Goal: Information Seeking & Learning: Check status

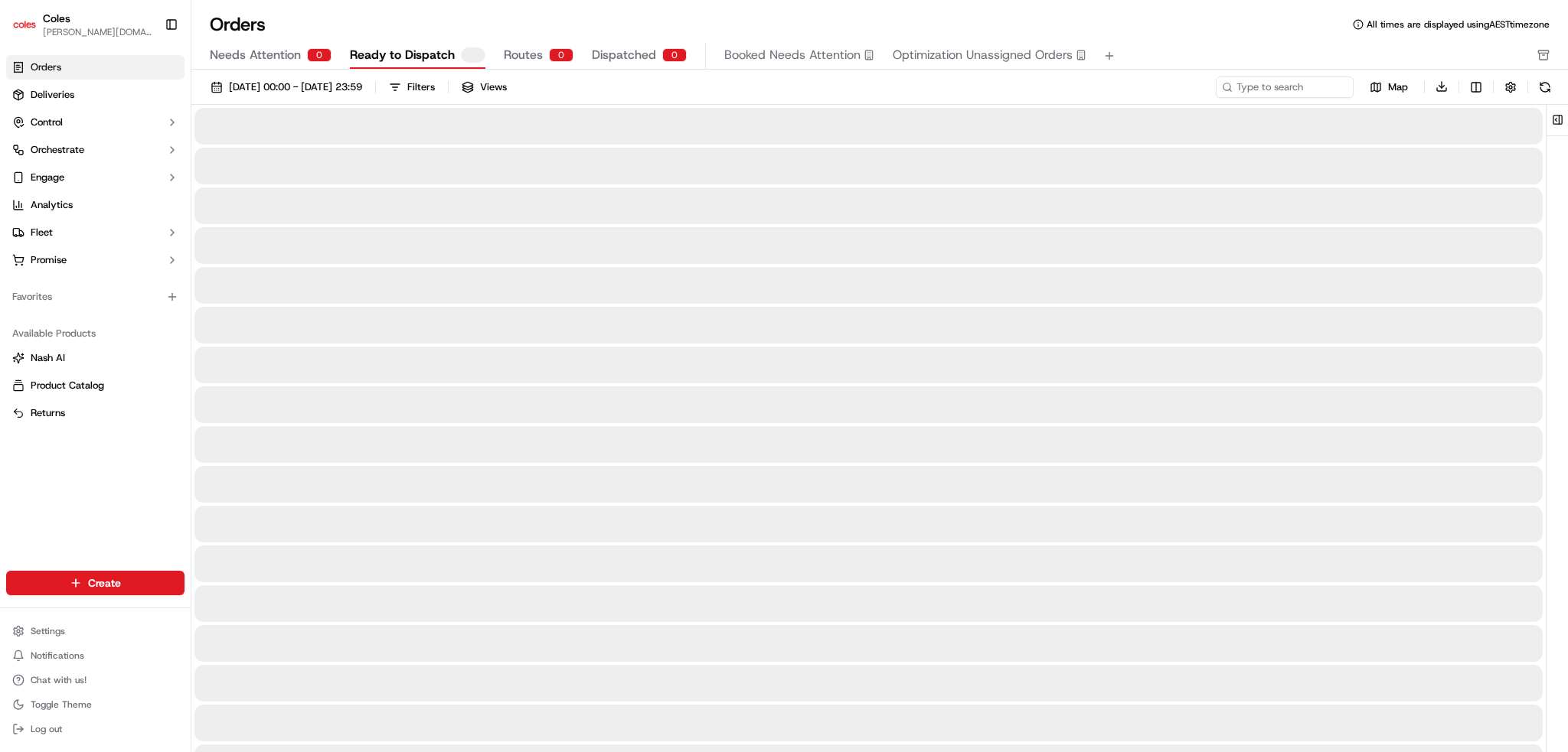
click at [82, 95] on link "Deliveries" at bounding box center [96, 95] width 179 height 24
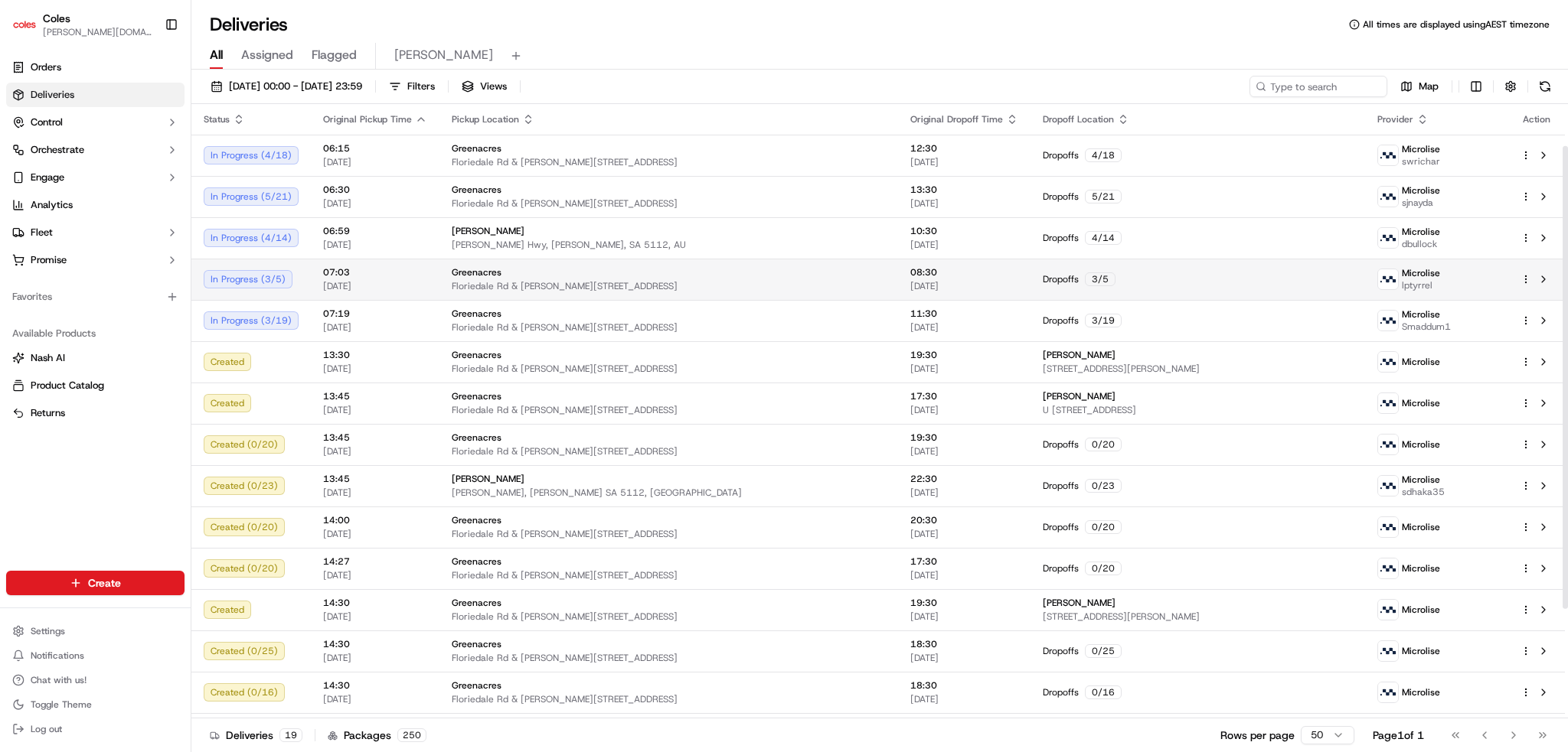
scroll to position [201, 0]
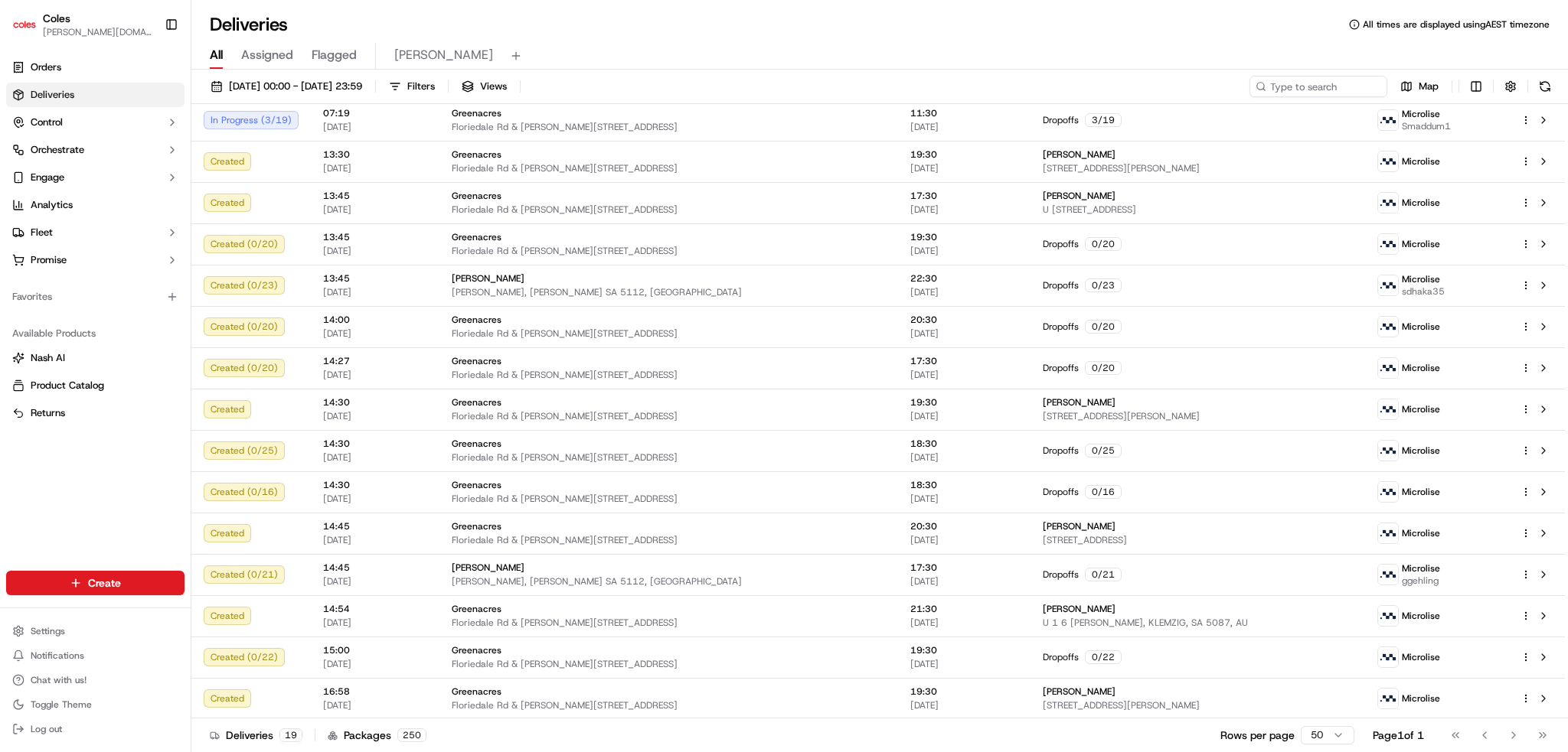
click at [1516, 729] on div "Go to first page Go to previous page Go to next page Go to last page" at bounding box center [1498, 735] width 113 height 21
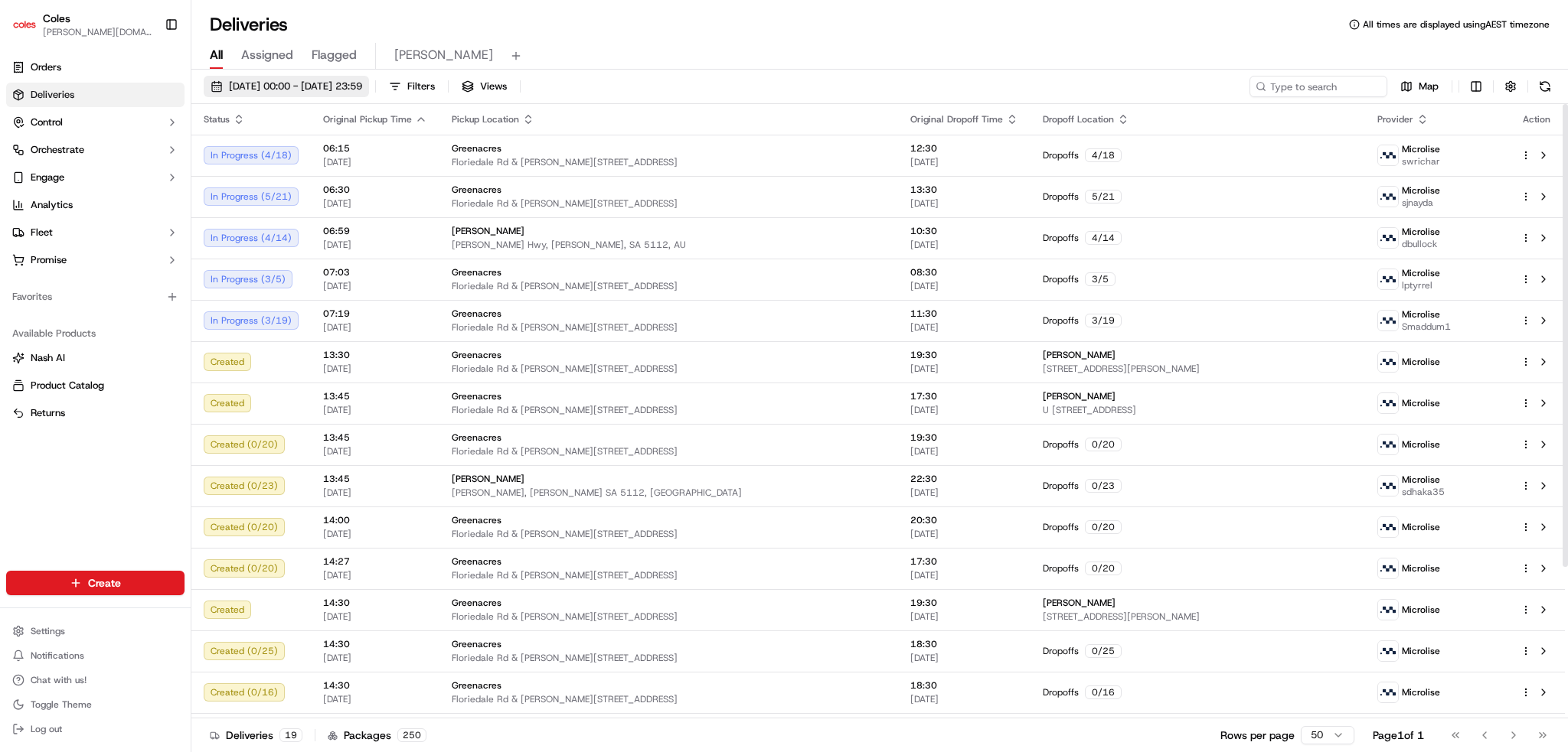
click at [362, 85] on span "18/09/2025 00:00 - 18/09/2025 23:59" at bounding box center [296, 86] width 133 height 14
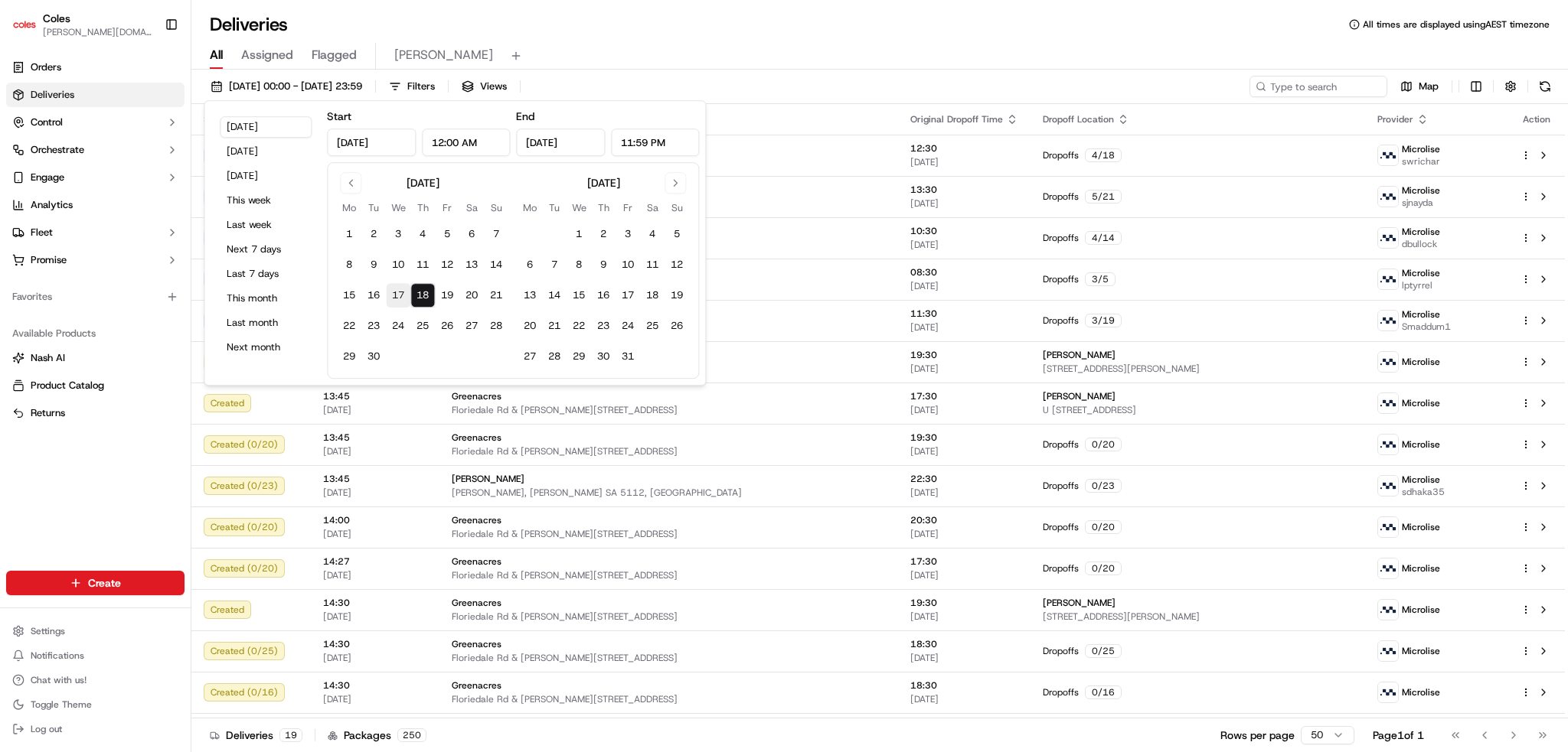
click at [396, 296] on button "17" at bounding box center [398, 296] width 24 height 24
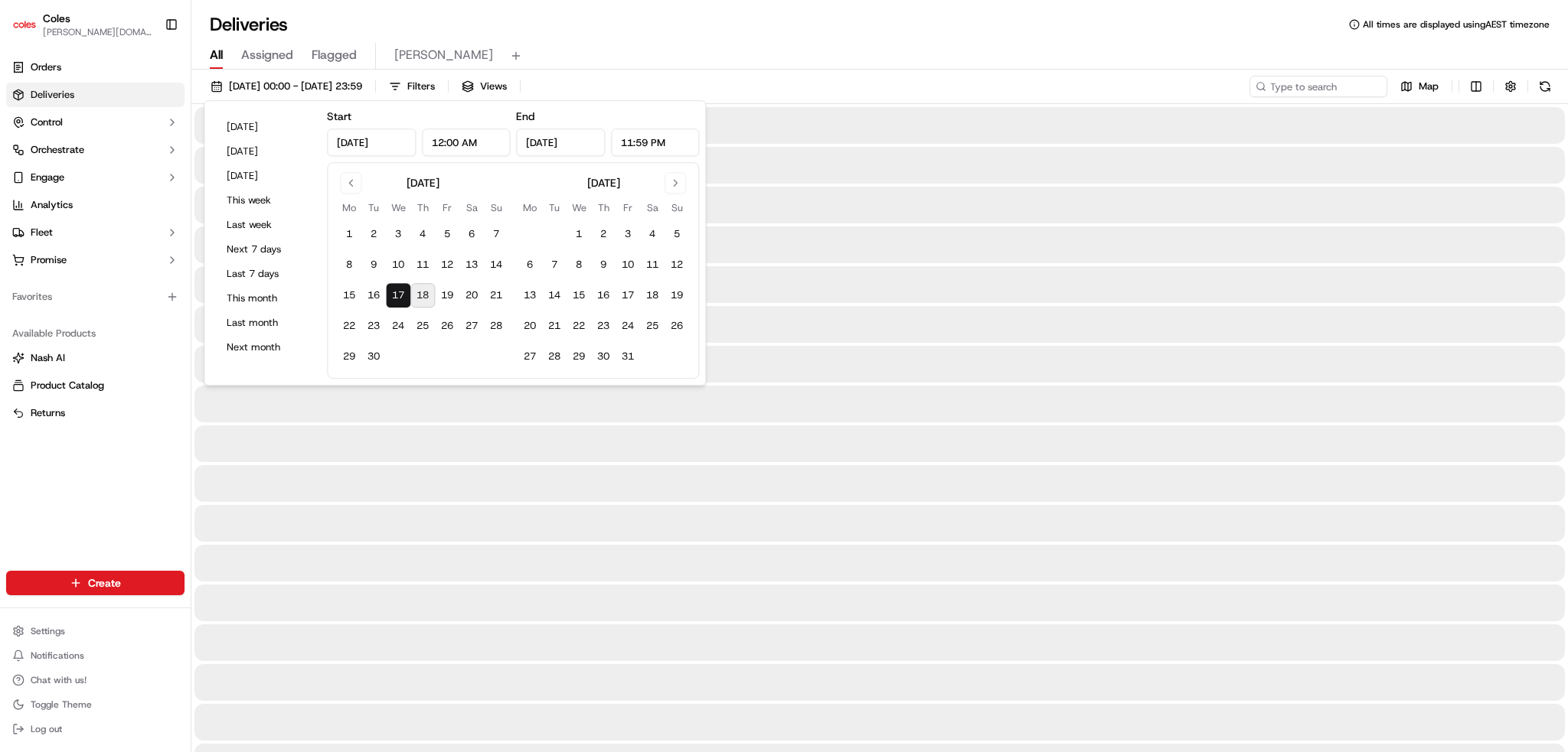
type input "Sep 17, 2025"
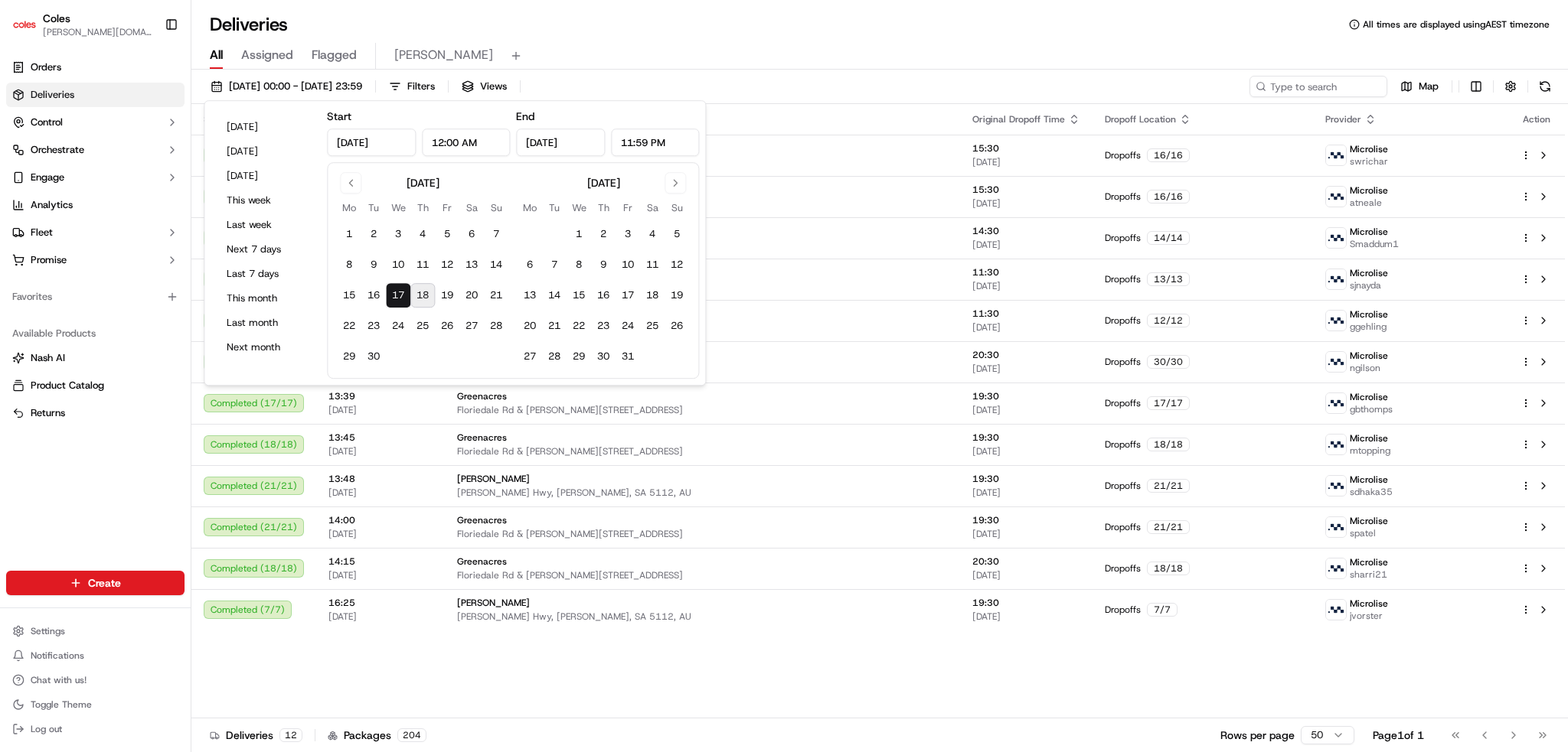
click at [805, 54] on div "All Assigned Flagged elizabeth" at bounding box center [880, 56] width 1376 height 27
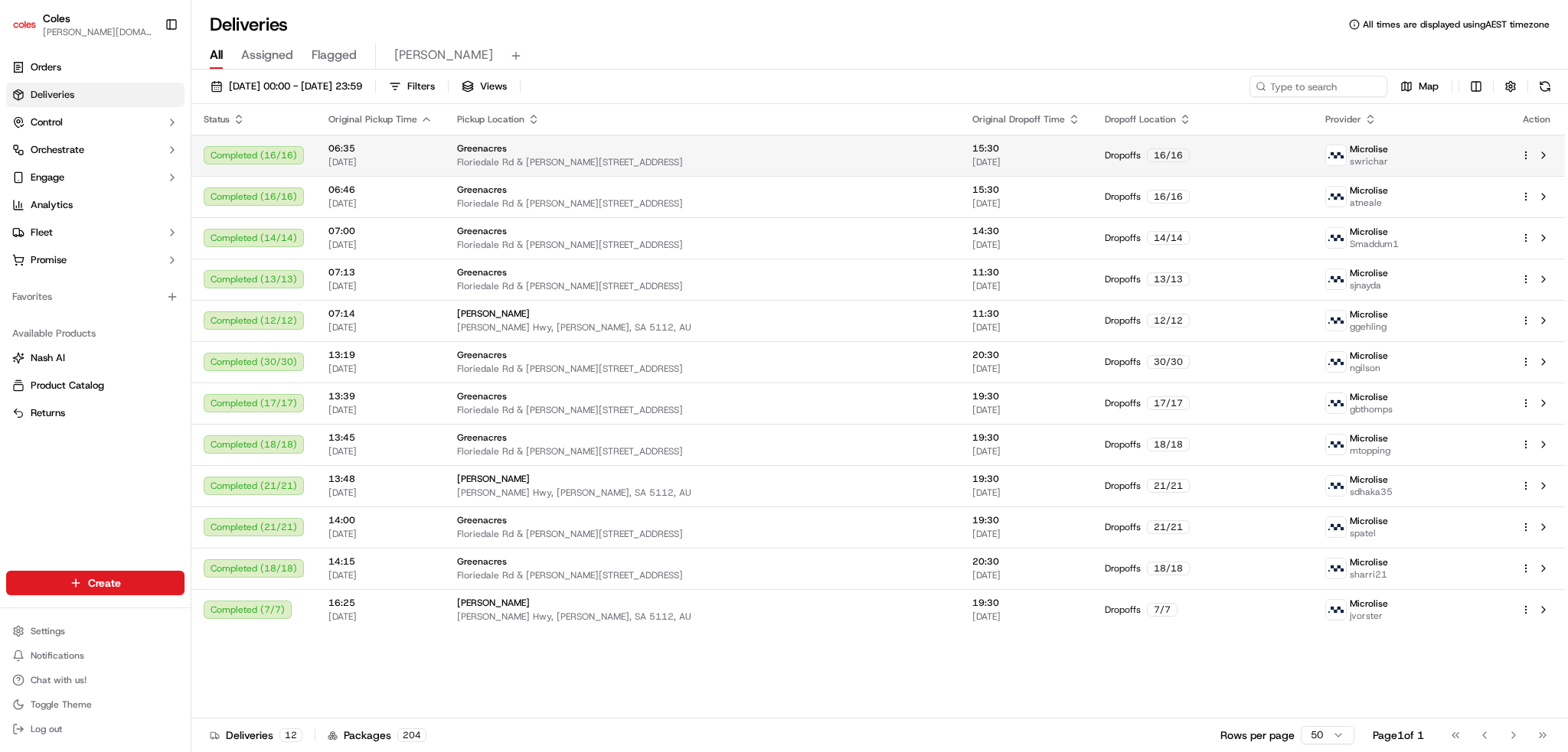
click at [1211, 166] on td "Dropoffs 16 / 16" at bounding box center [1203, 155] width 221 height 41
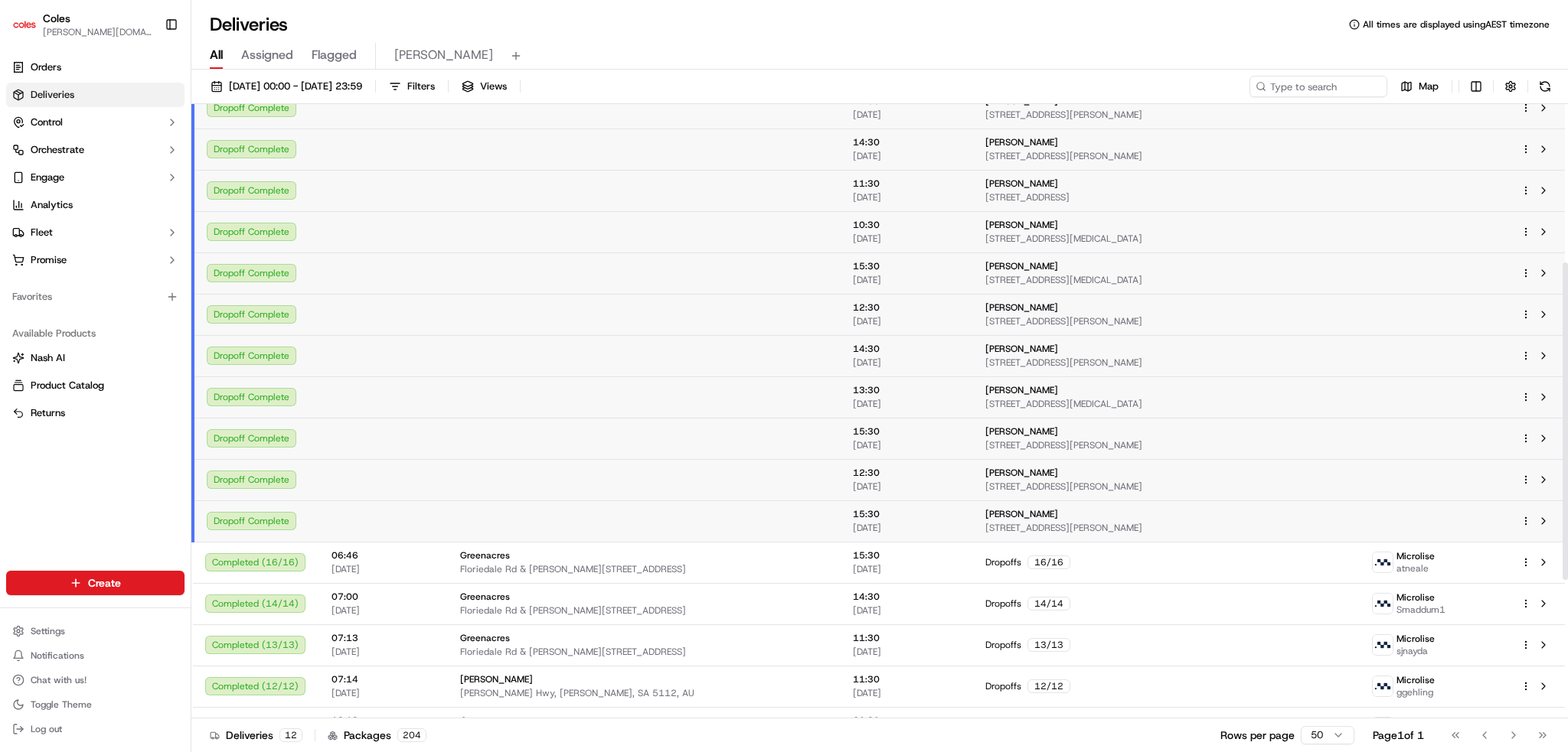
scroll to position [306, 0]
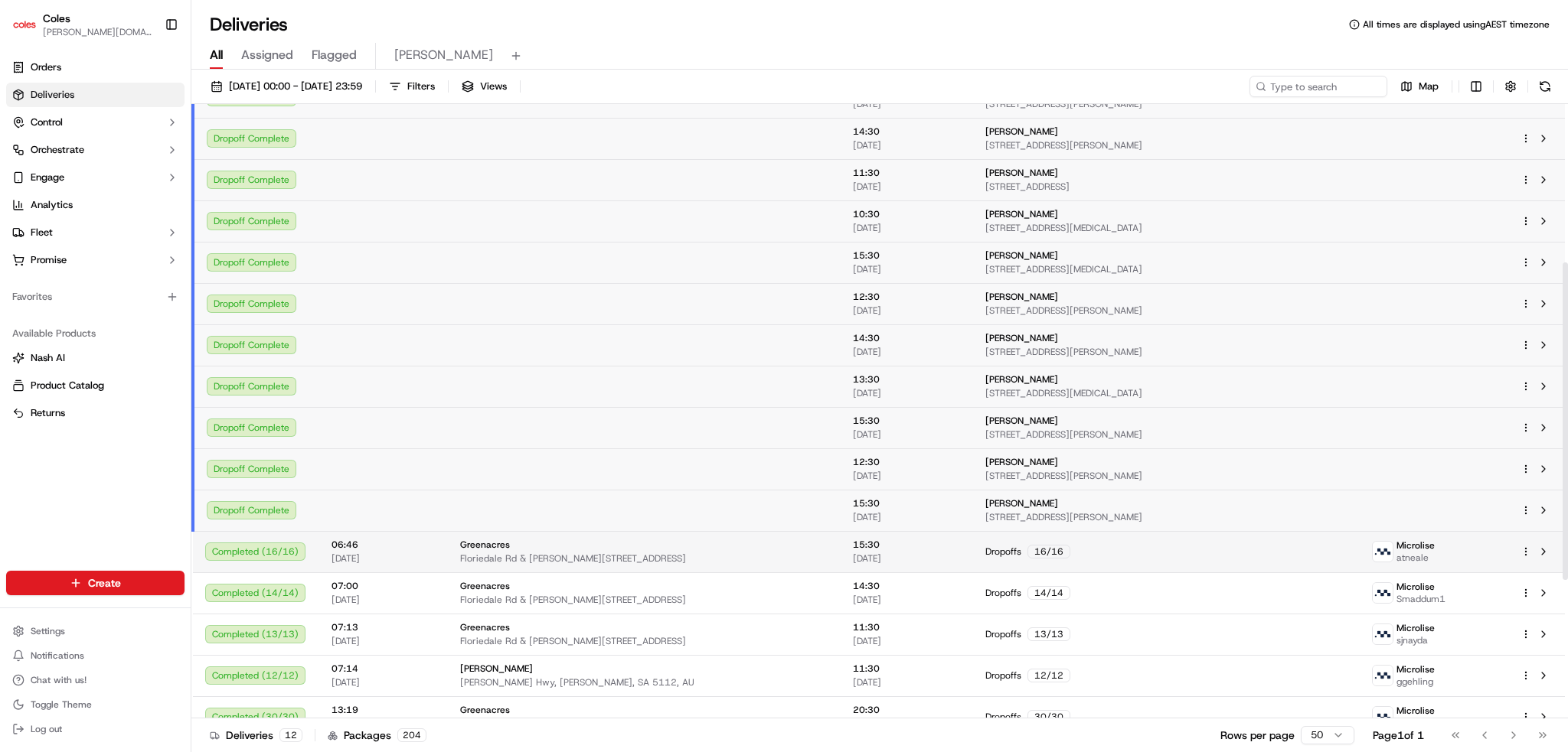
click at [1106, 548] on div "Dropoffs 16 / 16" at bounding box center [1166, 551] width 362 height 14
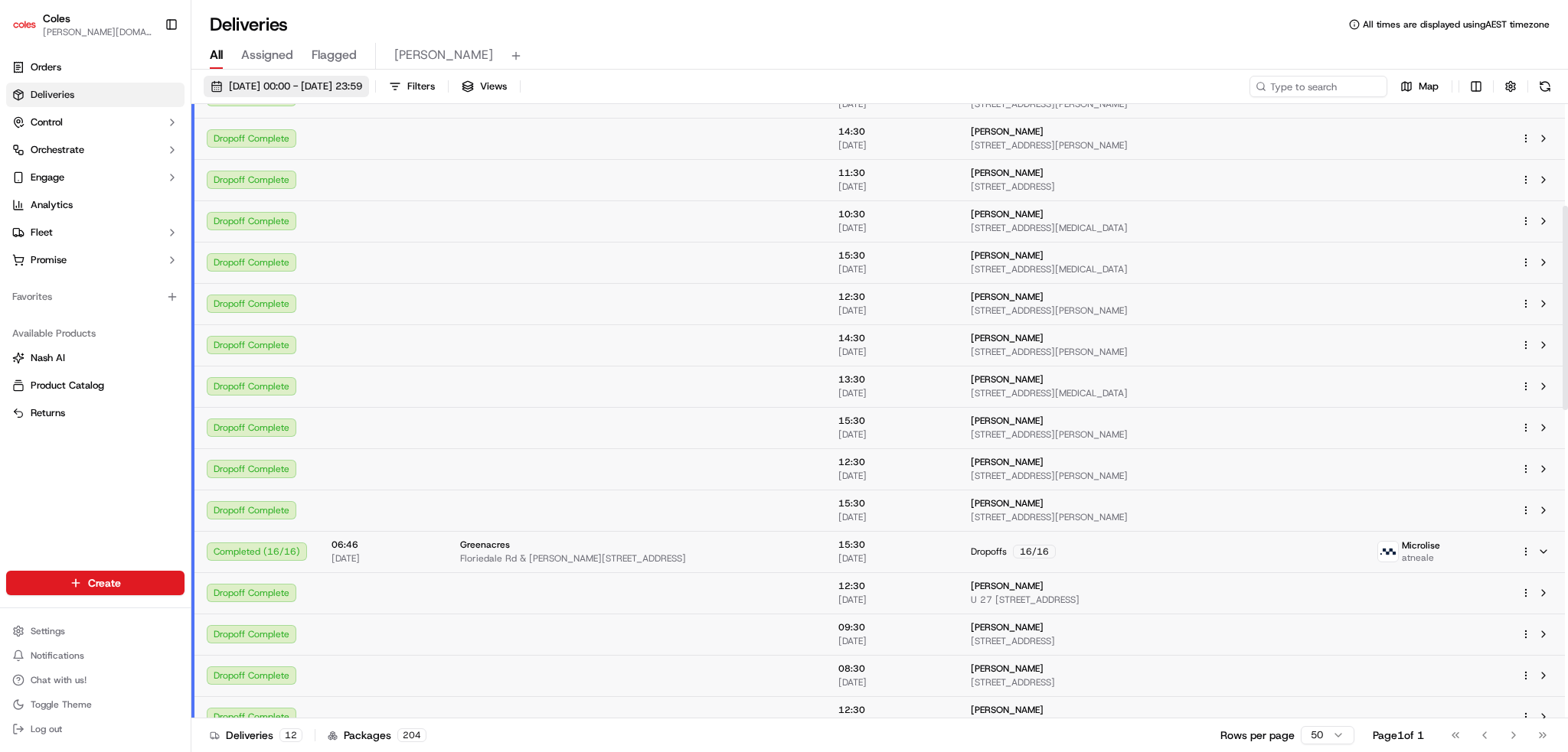
click at [362, 85] on span "17/09/2025 00:00 - 17/09/2025 23:59" at bounding box center [296, 86] width 133 height 14
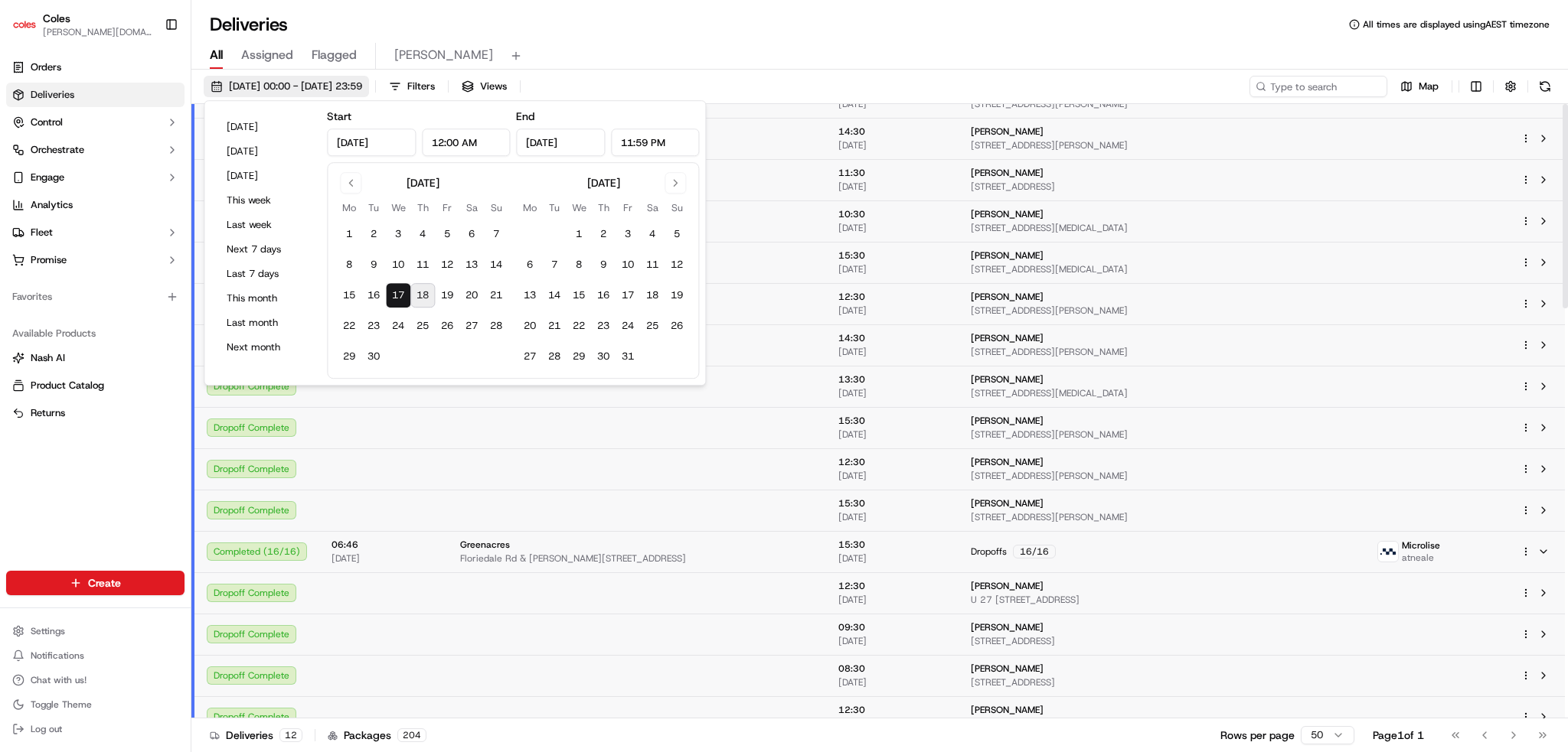
type input "Sep 17, 2025"
type input "12:00 AM"
type input "Sep 17, 2025"
type input "11:59 PM"
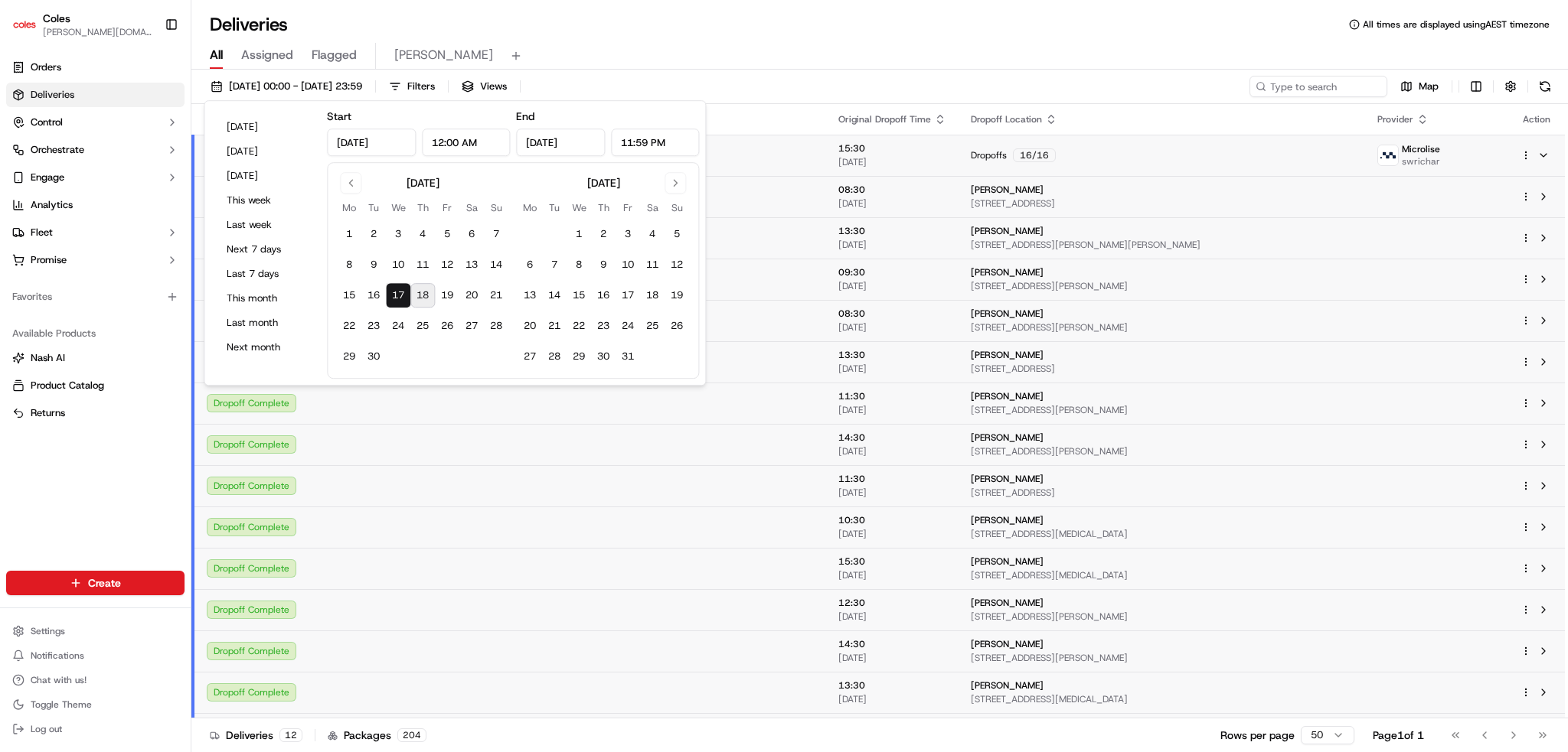
click at [427, 287] on button "18" at bounding box center [422, 296] width 24 height 24
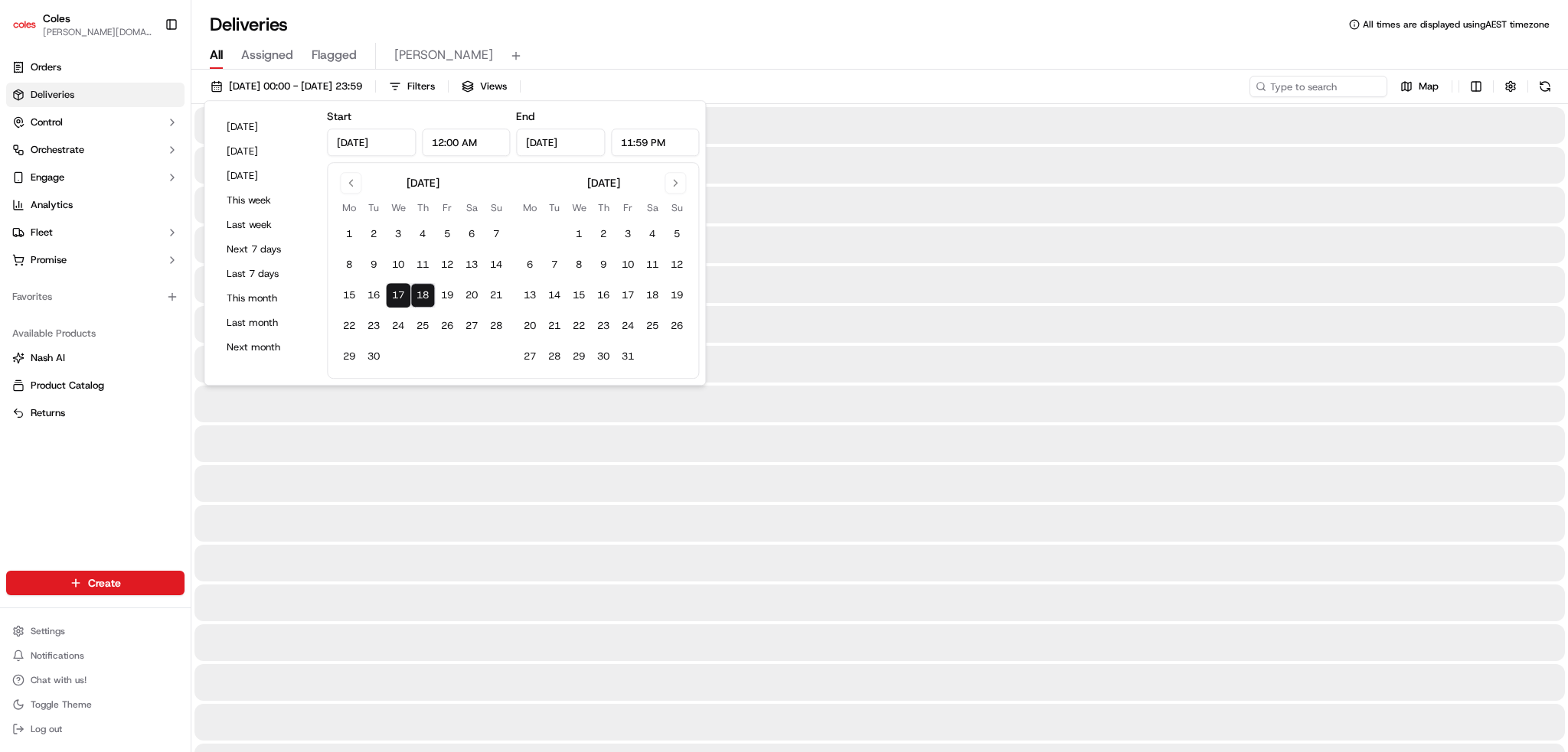
type input "Sep 18, 2025"
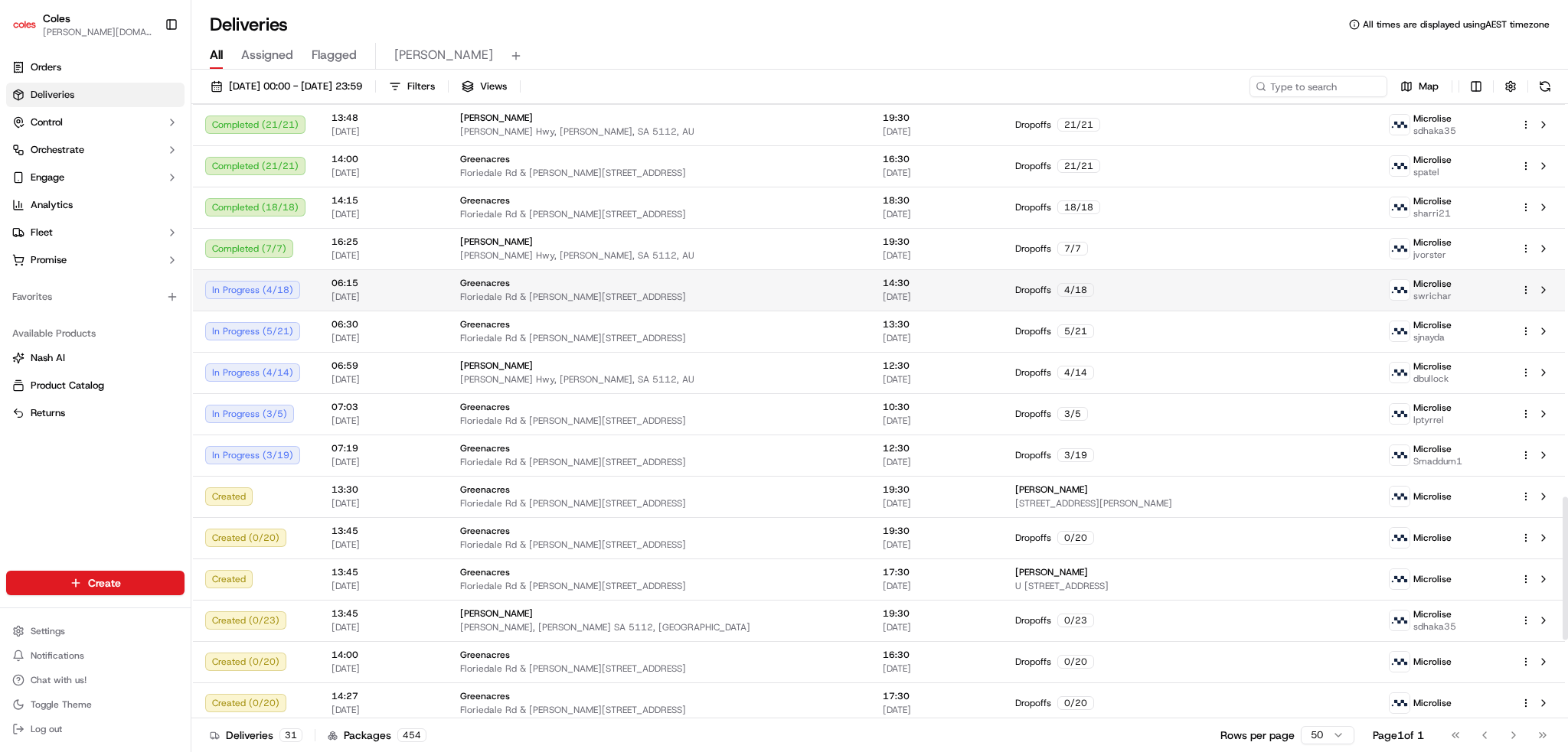
scroll to position [1760, 0]
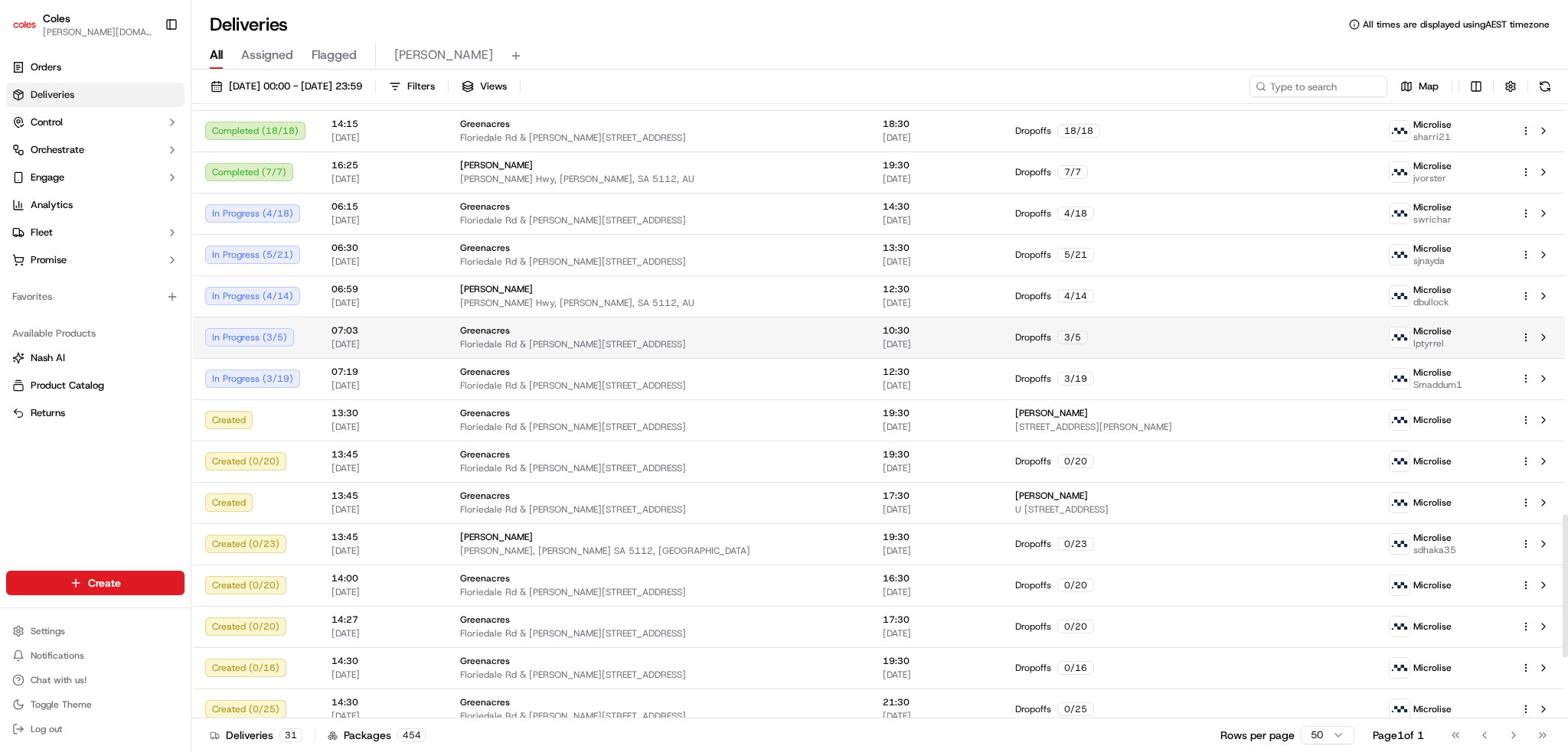
click at [1055, 342] on div "Dropoffs 3 / 5" at bounding box center [1189, 337] width 350 height 14
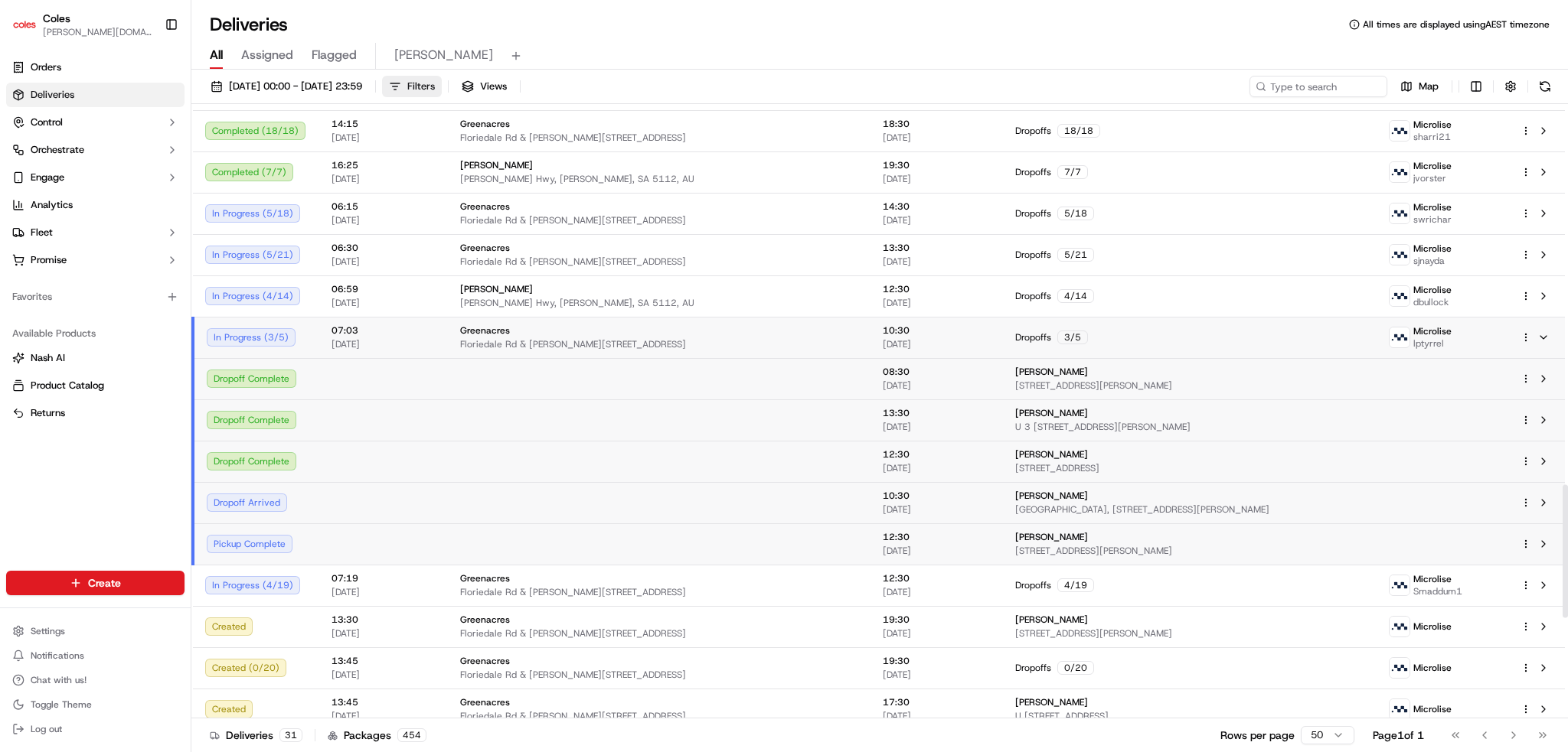
click at [442, 78] on button "Filters" at bounding box center [411, 86] width 59 height 21
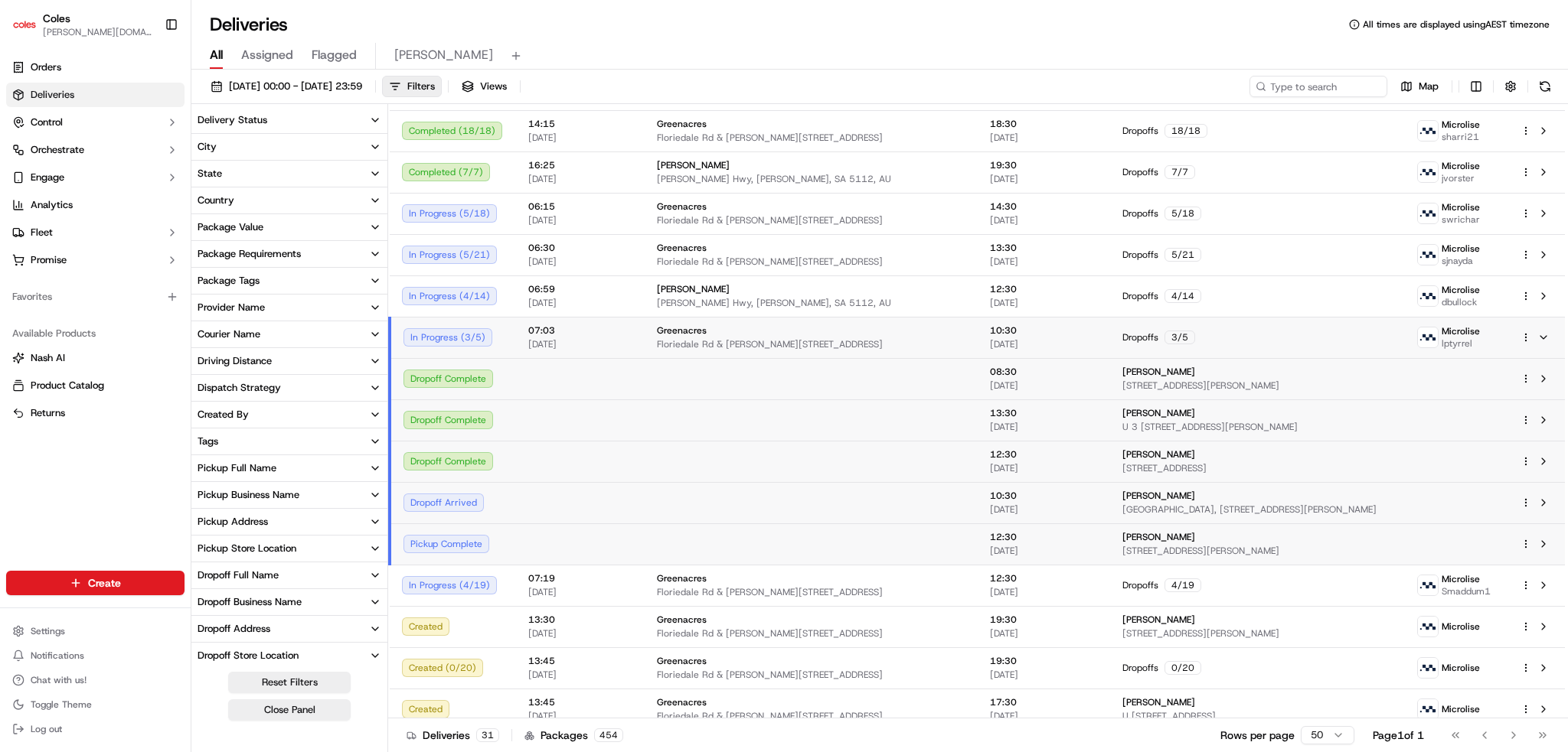
click at [322, 544] on button "Pickup Store Location" at bounding box center [289, 549] width 196 height 26
click at [201, 603] on button "Greenacres" at bounding box center [203, 603] width 12 height 12
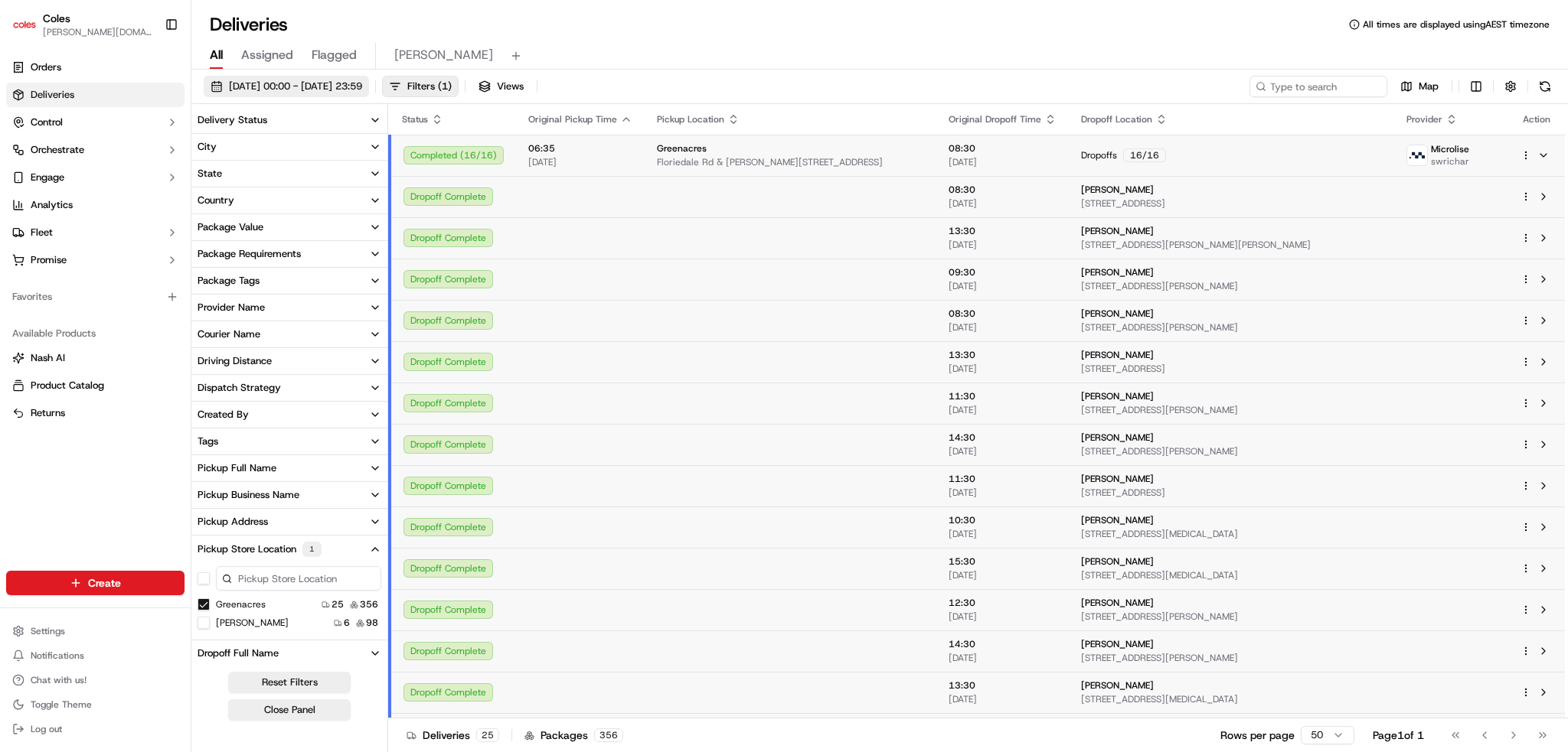
click at [362, 86] on span "17/09/2025 00:00 - 18/09/2025 23:59" at bounding box center [296, 86] width 133 height 14
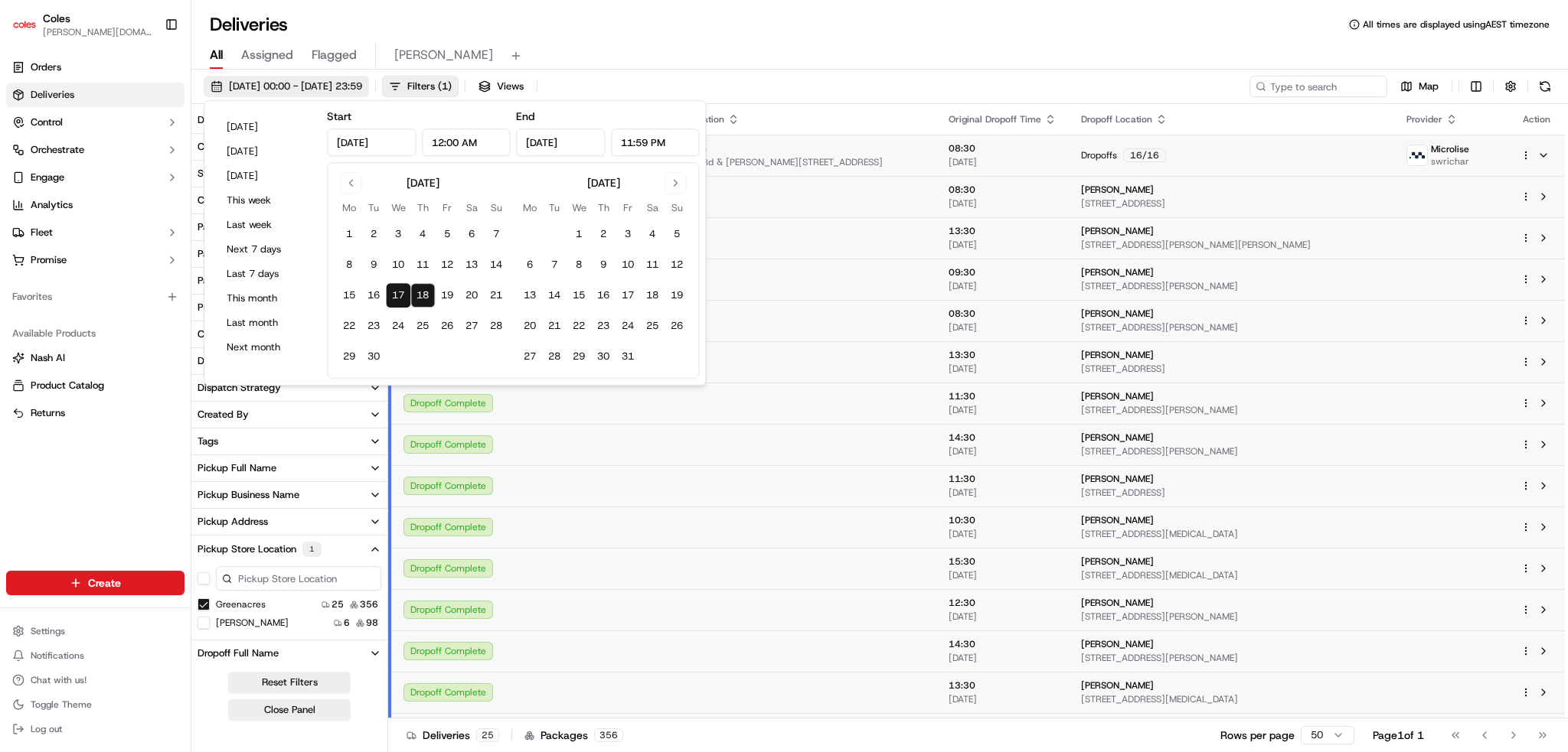
scroll to position [76, 0]
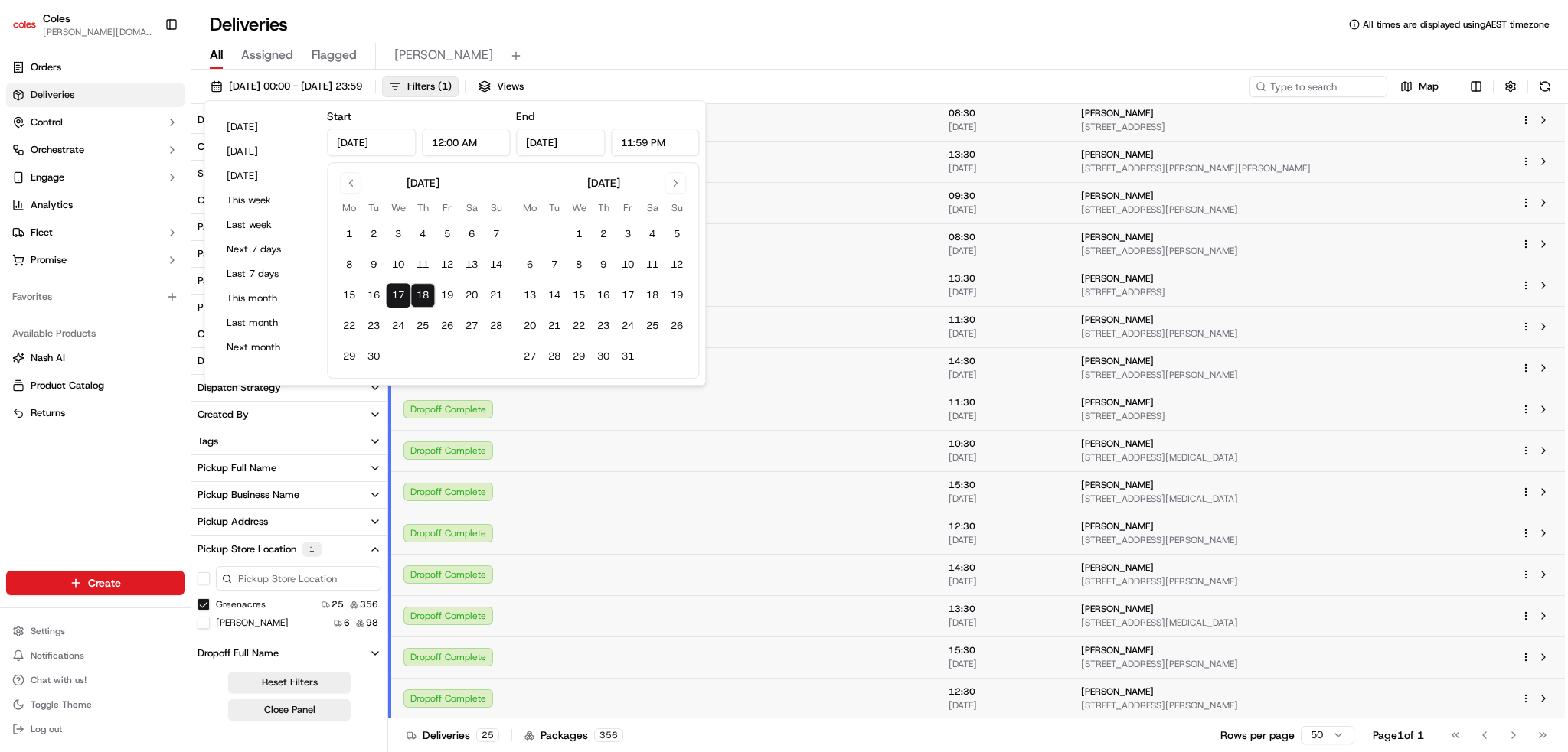
click at [392, 292] on button "17" at bounding box center [398, 296] width 24 height 24
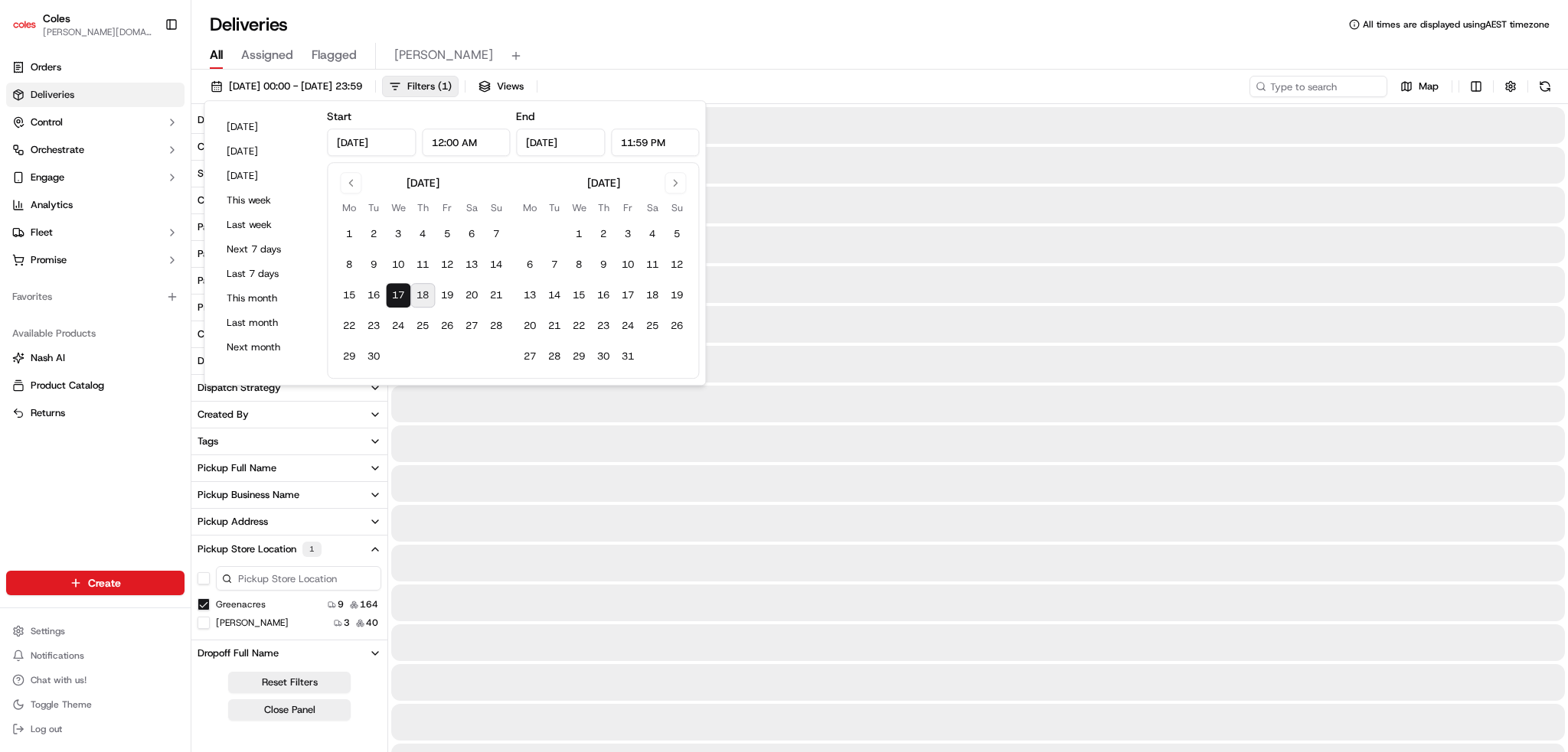
click at [422, 290] on button "18" at bounding box center [422, 296] width 24 height 24
click at [398, 298] on button "17" at bounding box center [398, 296] width 24 height 24
click at [386, 139] on input "Sep 17, 2025" at bounding box center [370, 142] width 89 height 28
click at [425, 293] on button "18" at bounding box center [422, 296] width 24 height 24
click at [383, 145] on input "Sep 17, 2025" at bounding box center [370, 142] width 89 height 28
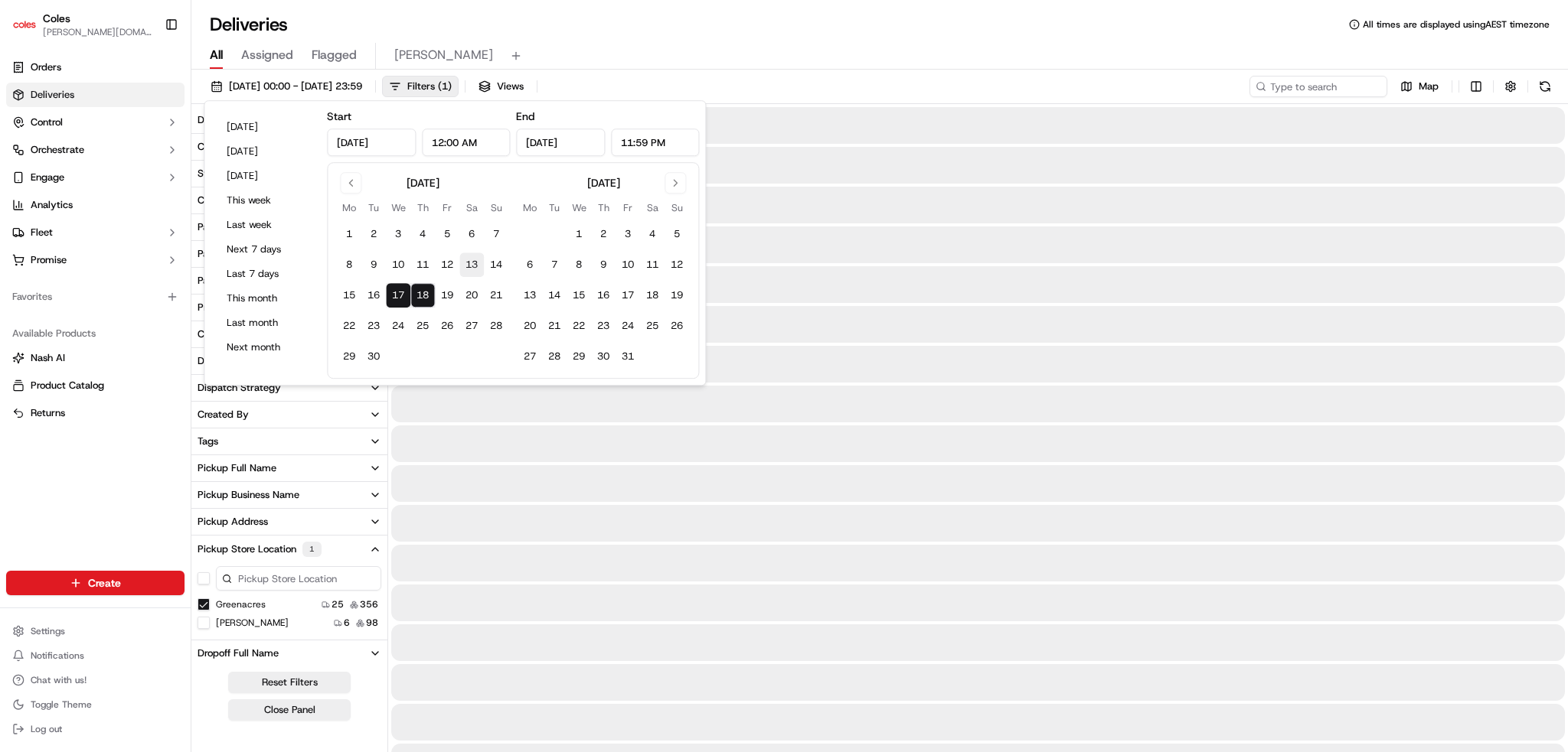
click at [357, 143] on input "Sep 17, 2025" at bounding box center [370, 142] width 89 height 28
click at [643, 113] on div "End Sep 18, 2025 11:59 PM" at bounding box center [607, 132] width 183 height 49
click at [431, 292] on button "18" at bounding box center [422, 296] width 24 height 24
click at [404, 291] on button "17" at bounding box center [398, 296] width 24 height 24
click at [391, 290] on button "17" at bounding box center [398, 296] width 24 height 24
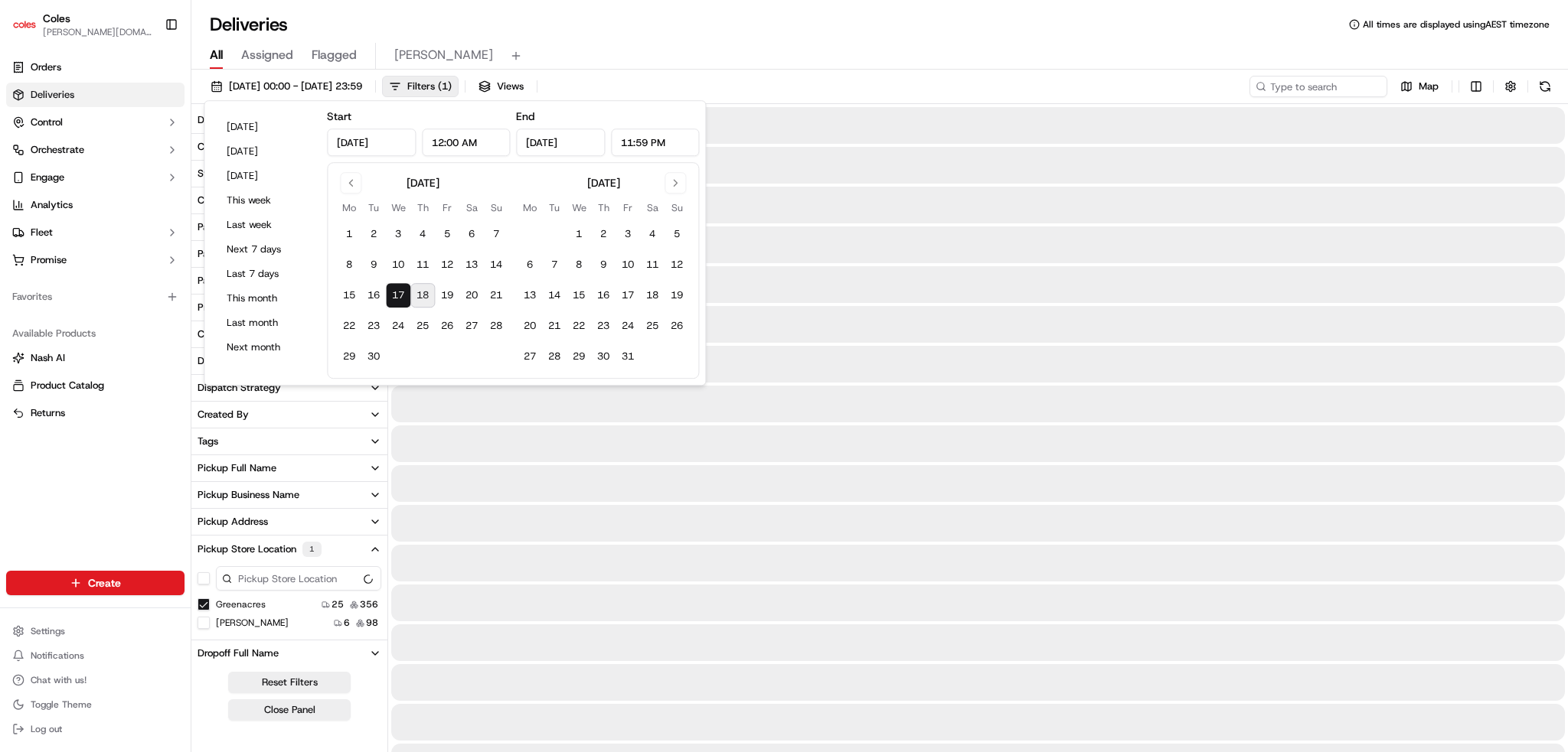
type input "Sep 17, 2025"
click at [392, 290] on button "17" at bounding box center [398, 296] width 24 height 24
click at [425, 289] on button "18" at bounding box center [422, 296] width 24 height 24
type input "Sep 18, 2025"
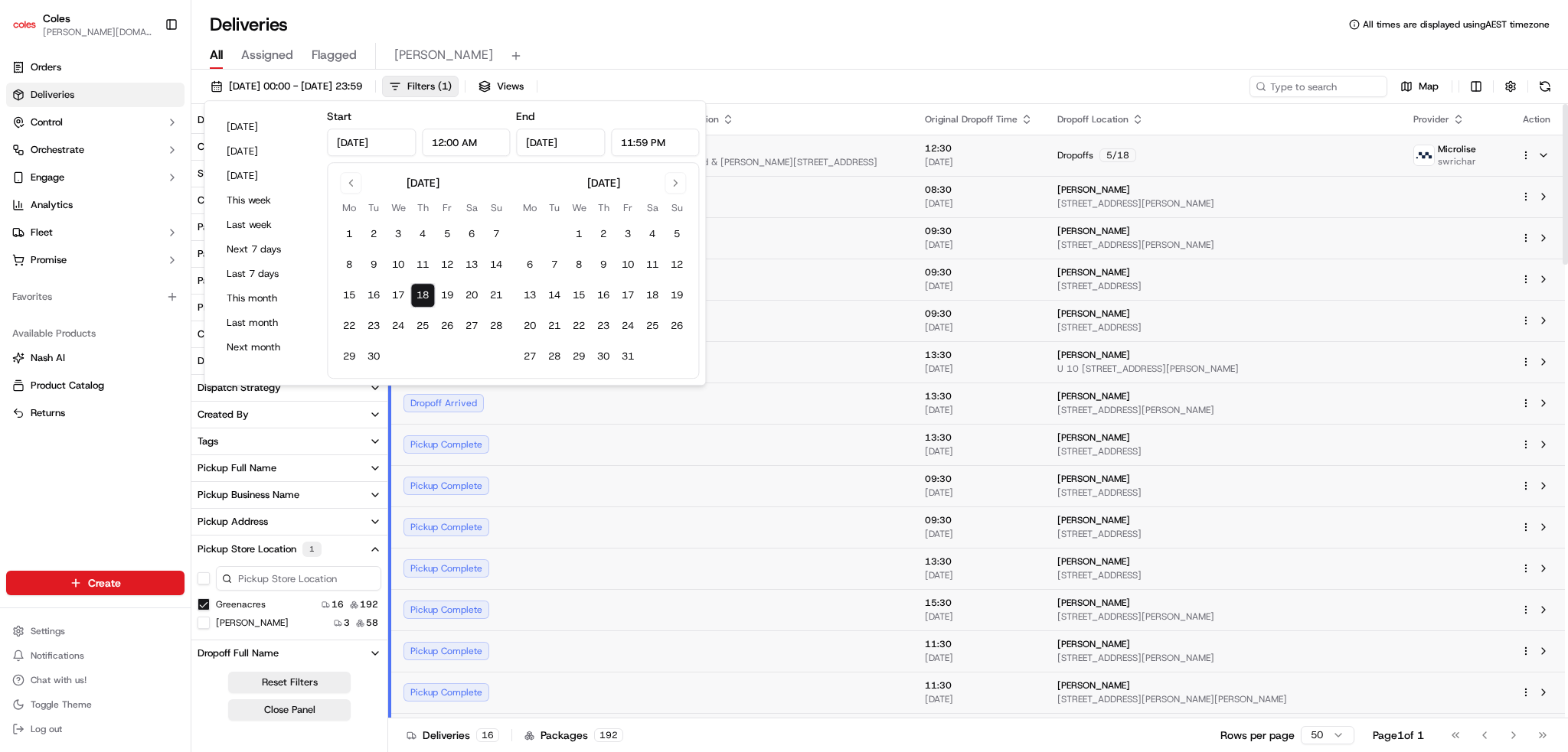
click at [812, 60] on div "All Assigned Flagged elizabeth" at bounding box center [880, 56] width 1376 height 27
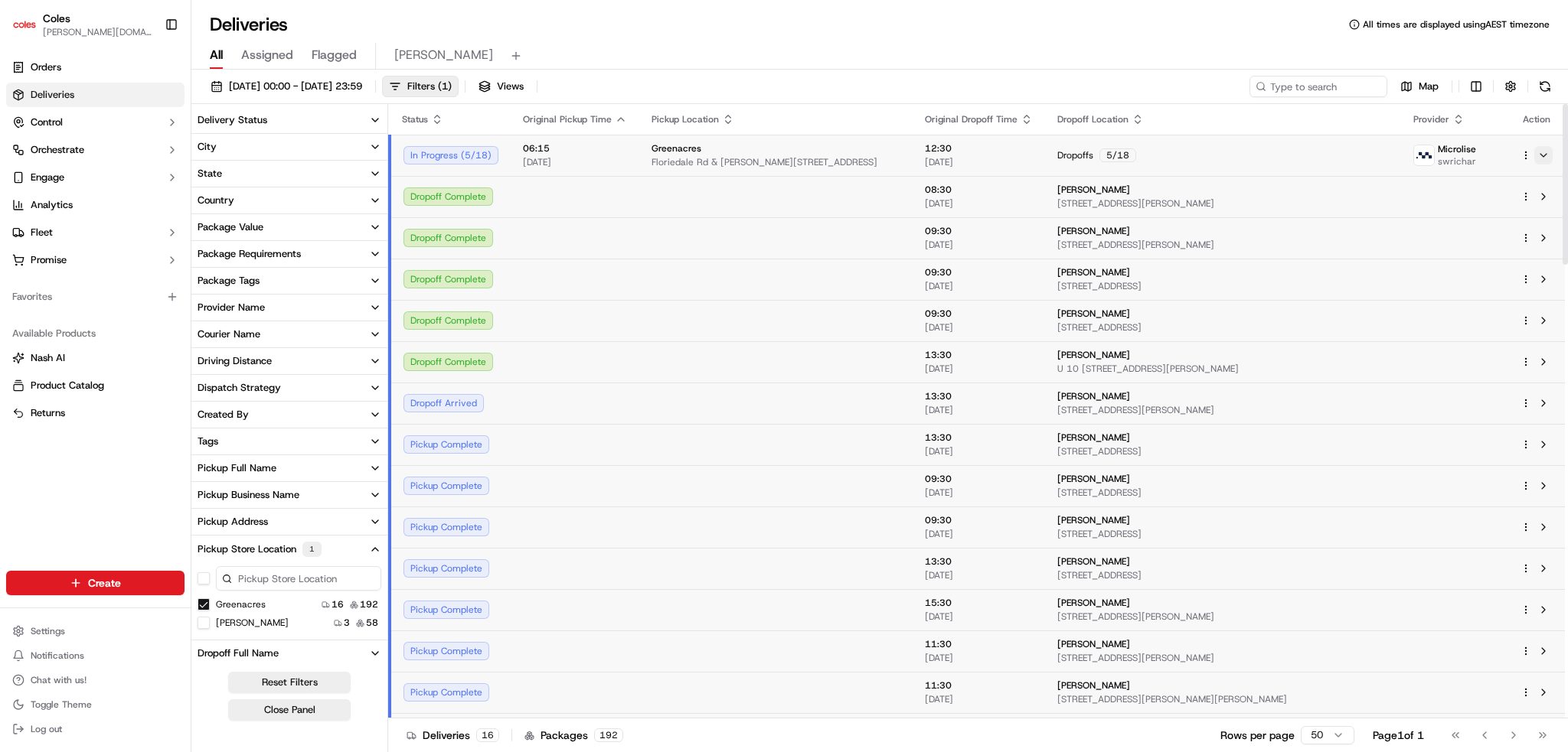
click at [1544, 149] on button at bounding box center [1543, 155] width 19 height 19
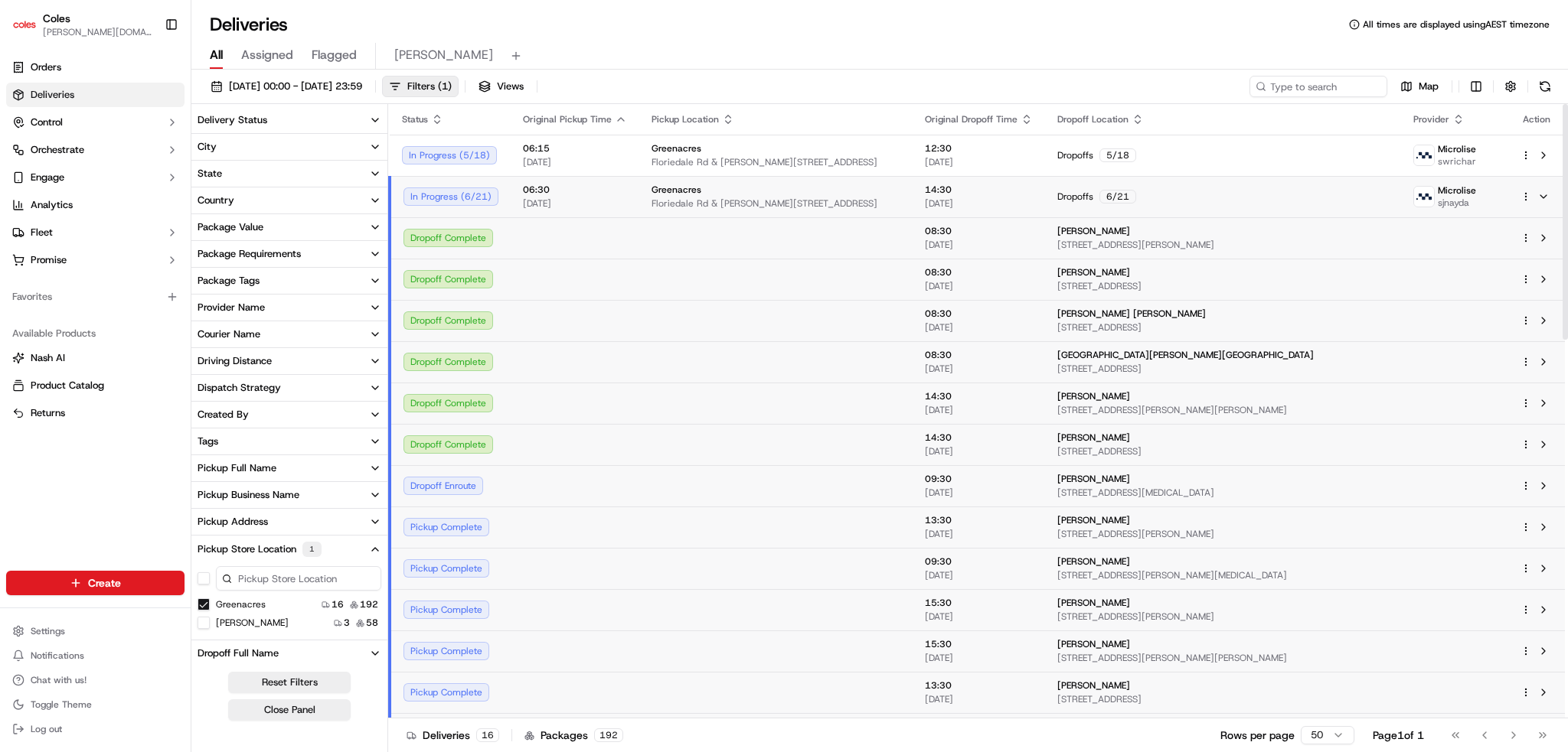
click at [1549, 209] on td at bounding box center [1536, 197] width 57 height 41
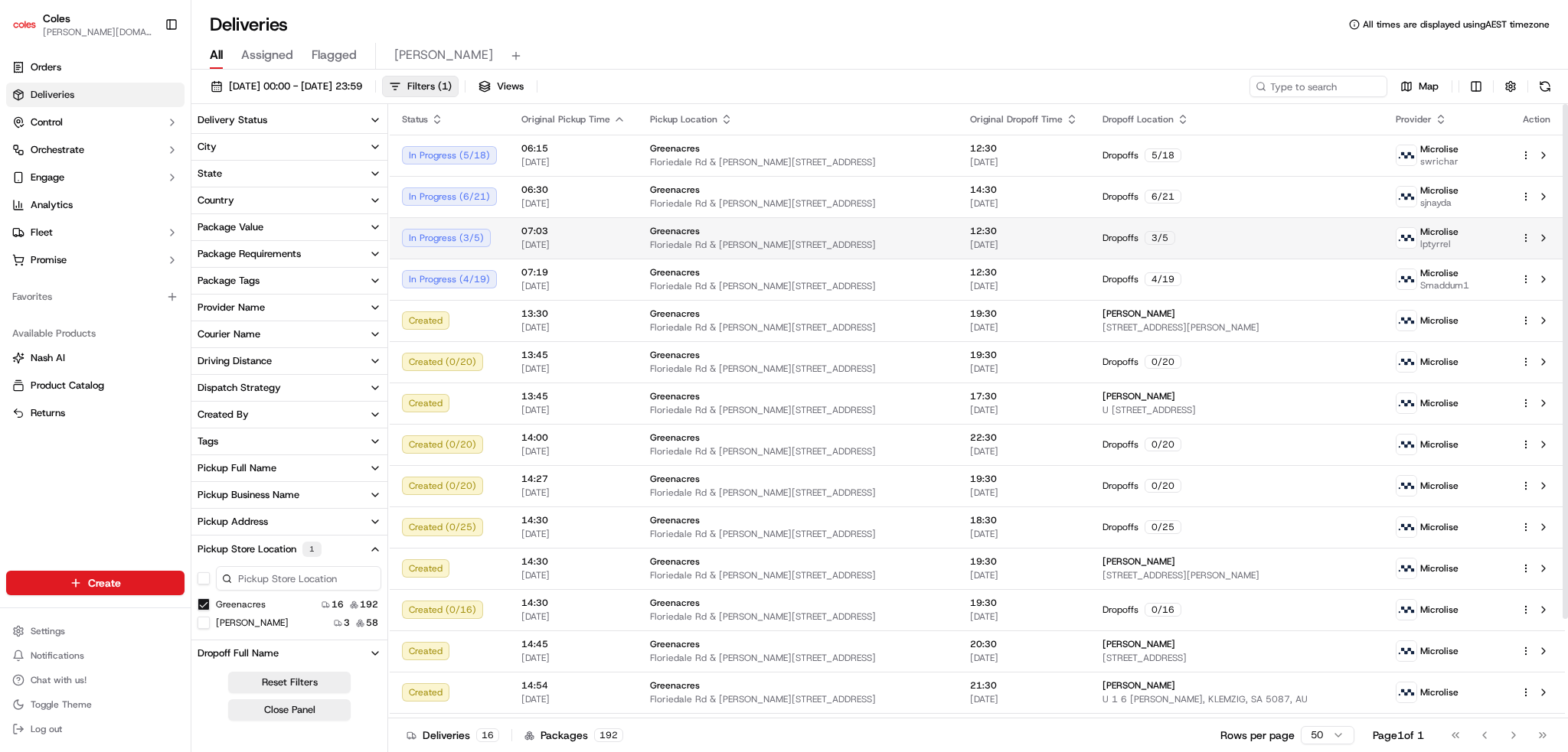
click at [1212, 244] on div "Dropoffs 3 / 5" at bounding box center [1237, 238] width 269 height 14
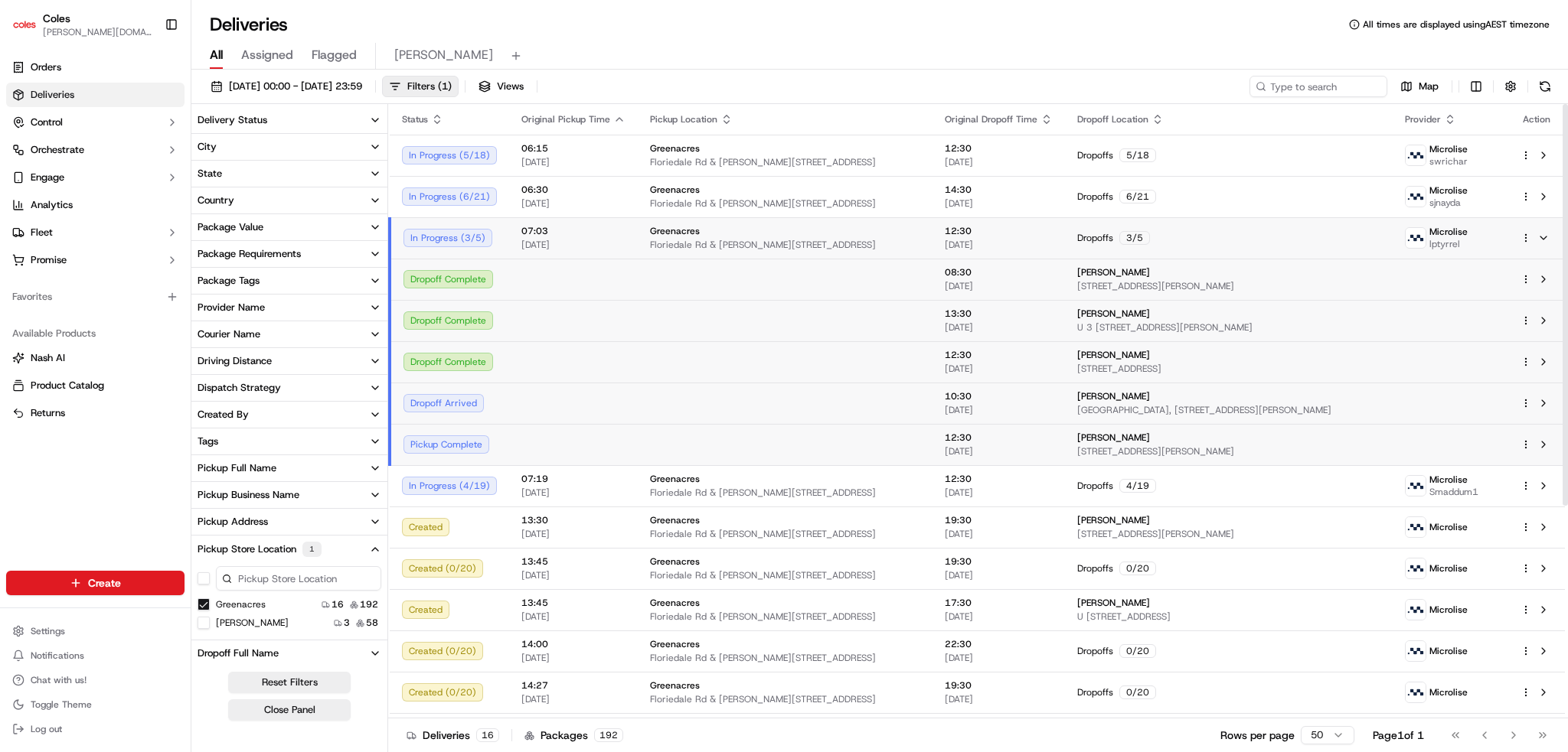
click at [1557, 240] on td at bounding box center [1536, 238] width 57 height 41
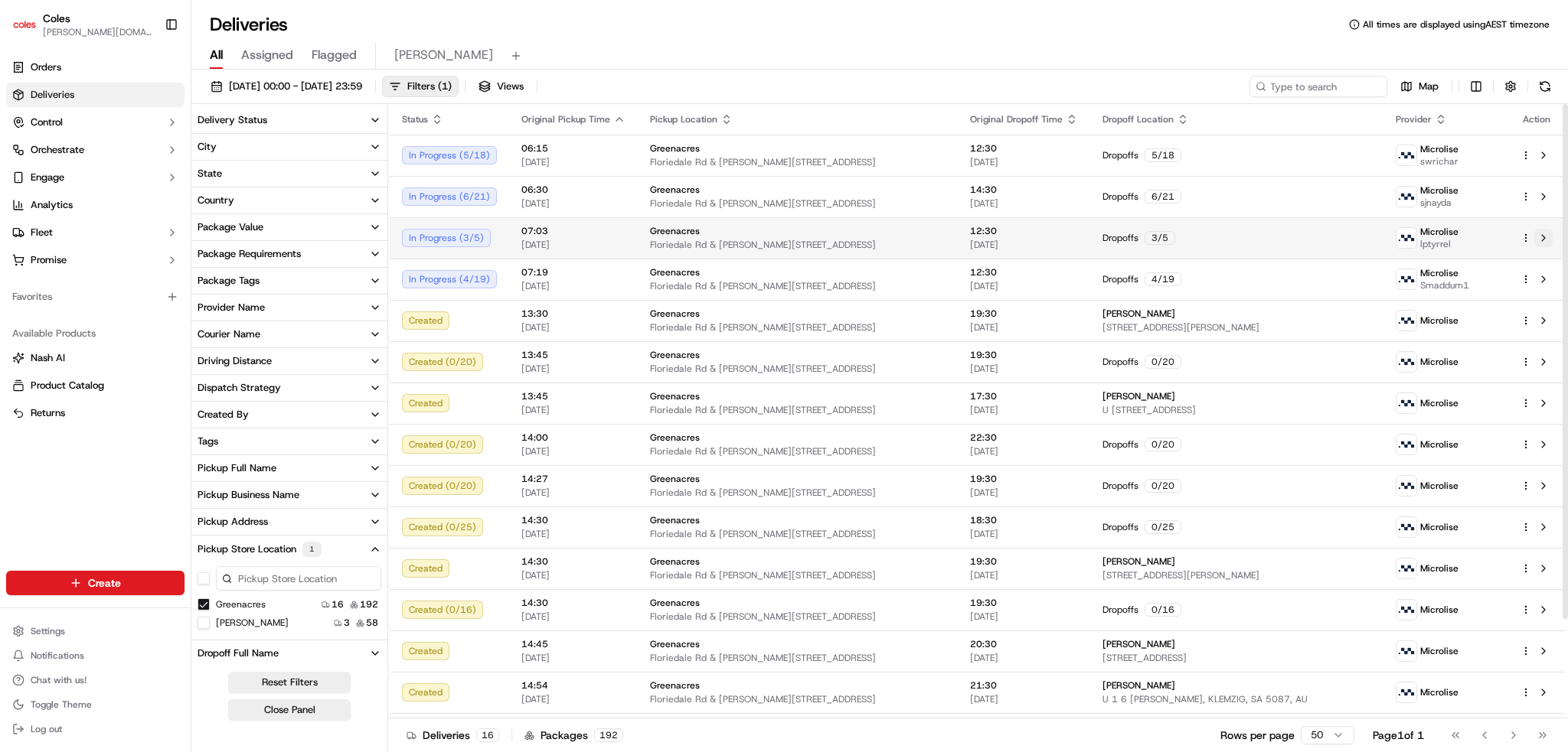
click at [1548, 240] on button at bounding box center [1543, 238] width 19 height 19
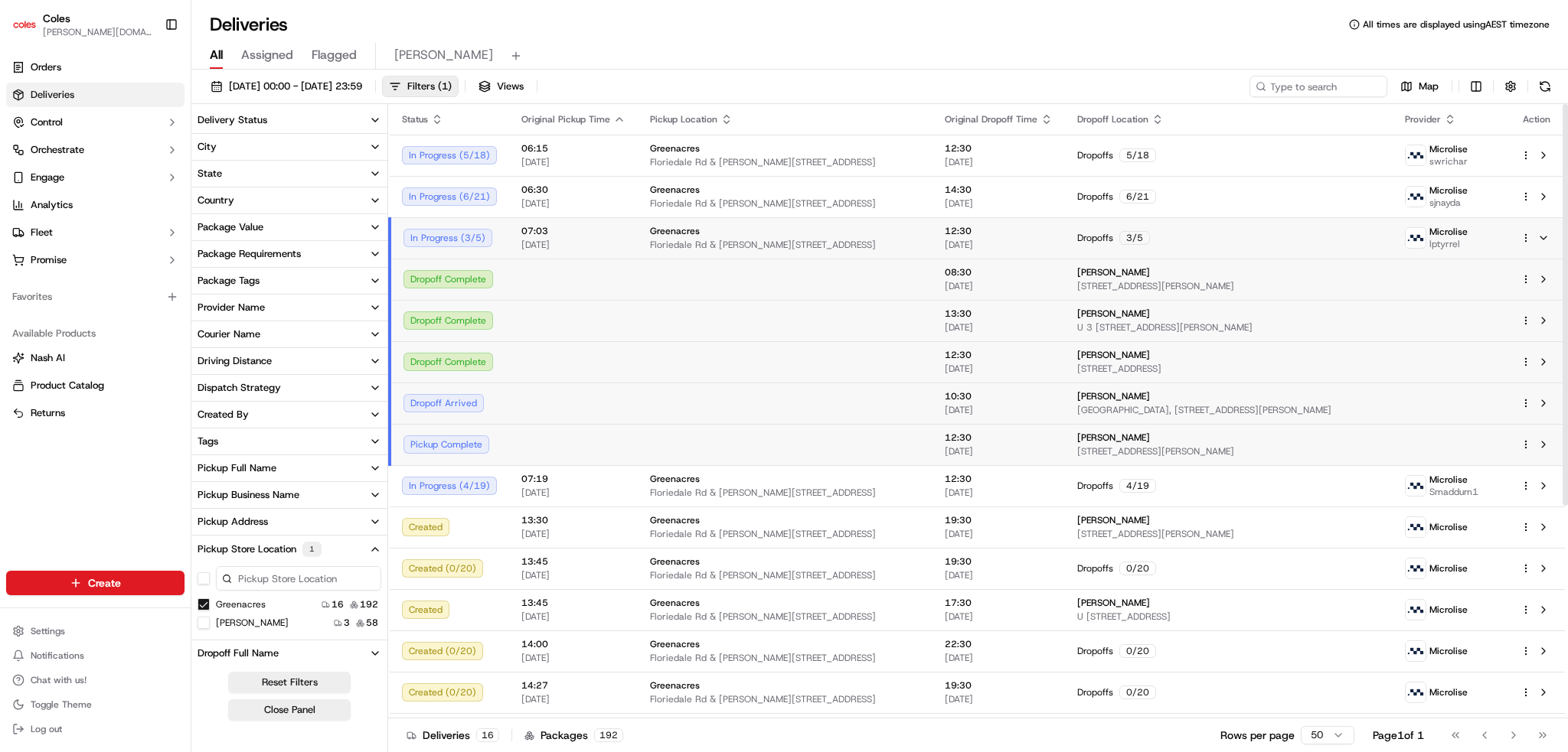
click at [1523, 234] on html "Coles clara.lu@coles.com.au Toggle Sidebar Orders Deliveries Control Orchestrat…" at bounding box center [784, 376] width 1568 height 752
click at [1463, 282] on span "Delivery Details" at bounding box center [1458, 286] width 68 height 12
click at [143, 225] on html "Coles clara.lu@coles.com.au Toggle Sidebar Orders Deliveries Control Orchestrat…" at bounding box center [784, 376] width 1568 height 752
click at [144, 227] on button "Fleet" at bounding box center [96, 232] width 179 height 24
drag, startPoint x: 26, startPoint y: 286, endPoint x: 66, endPoint y: 278, distance: 40.8
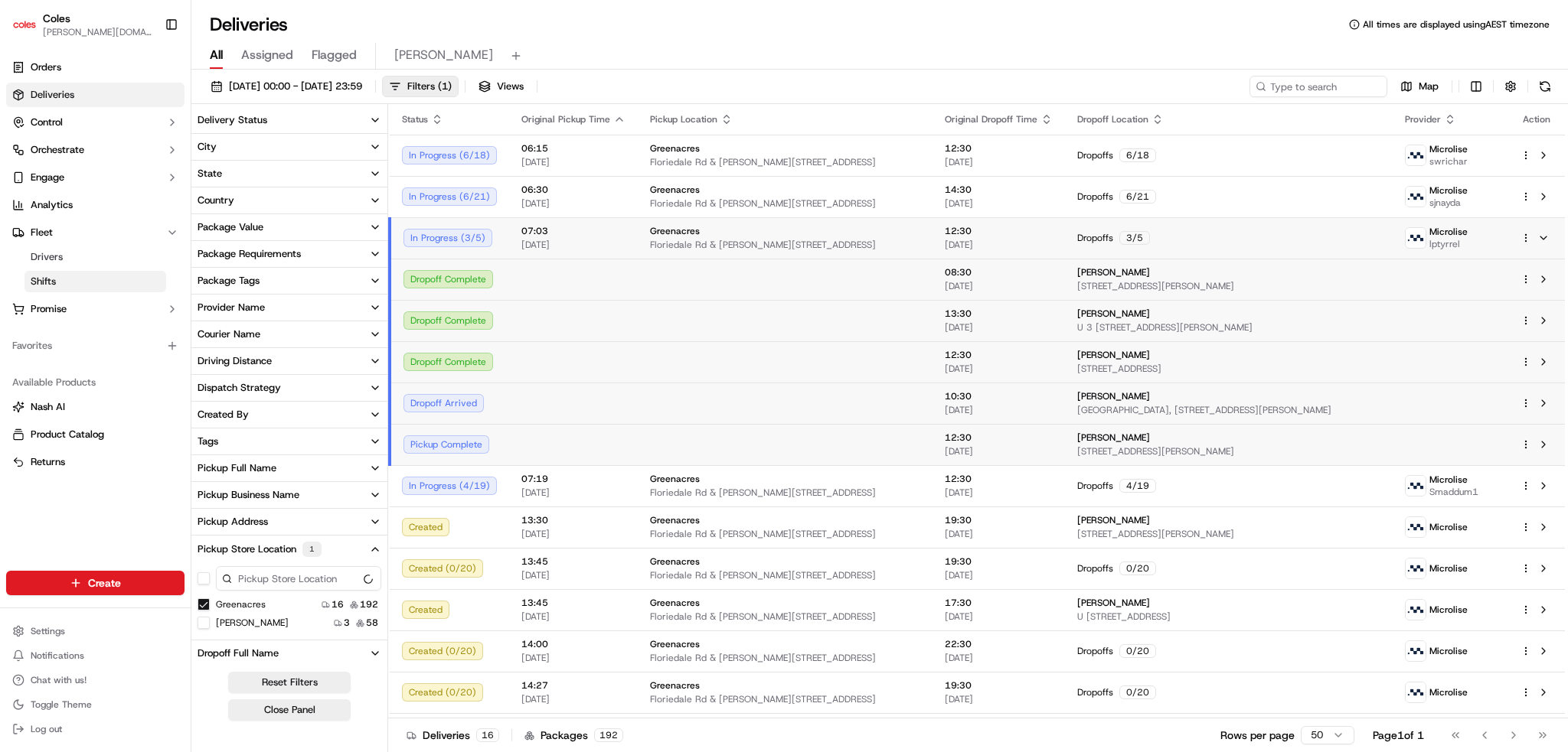
click at [26, 286] on link "Shifts" at bounding box center [95, 282] width 141 height 21
click at [66, 278] on link "Shifts" at bounding box center [95, 282] width 141 height 21
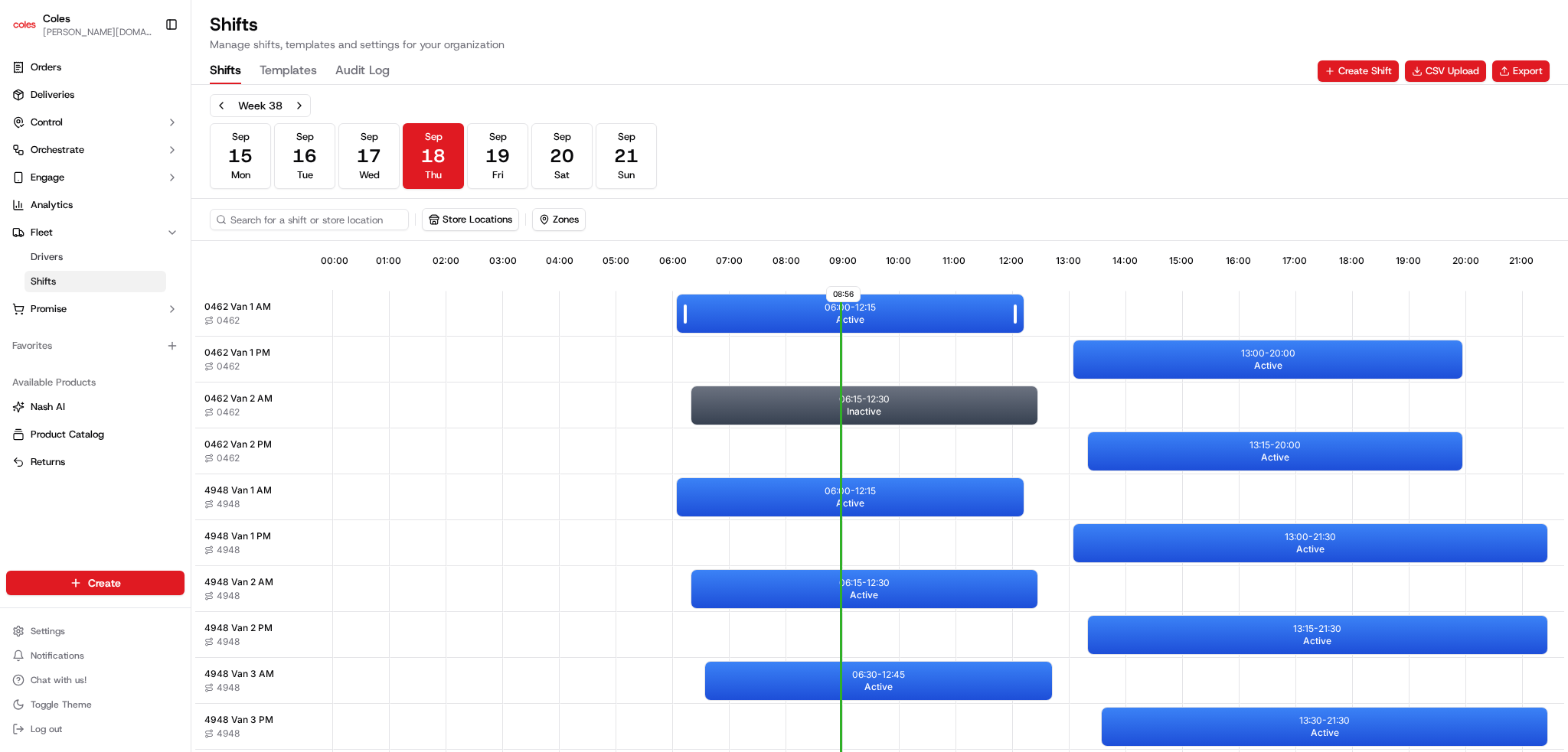
click at [902, 322] on div "06:00 - 12:15 Active" at bounding box center [850, 313] width 347 height 38
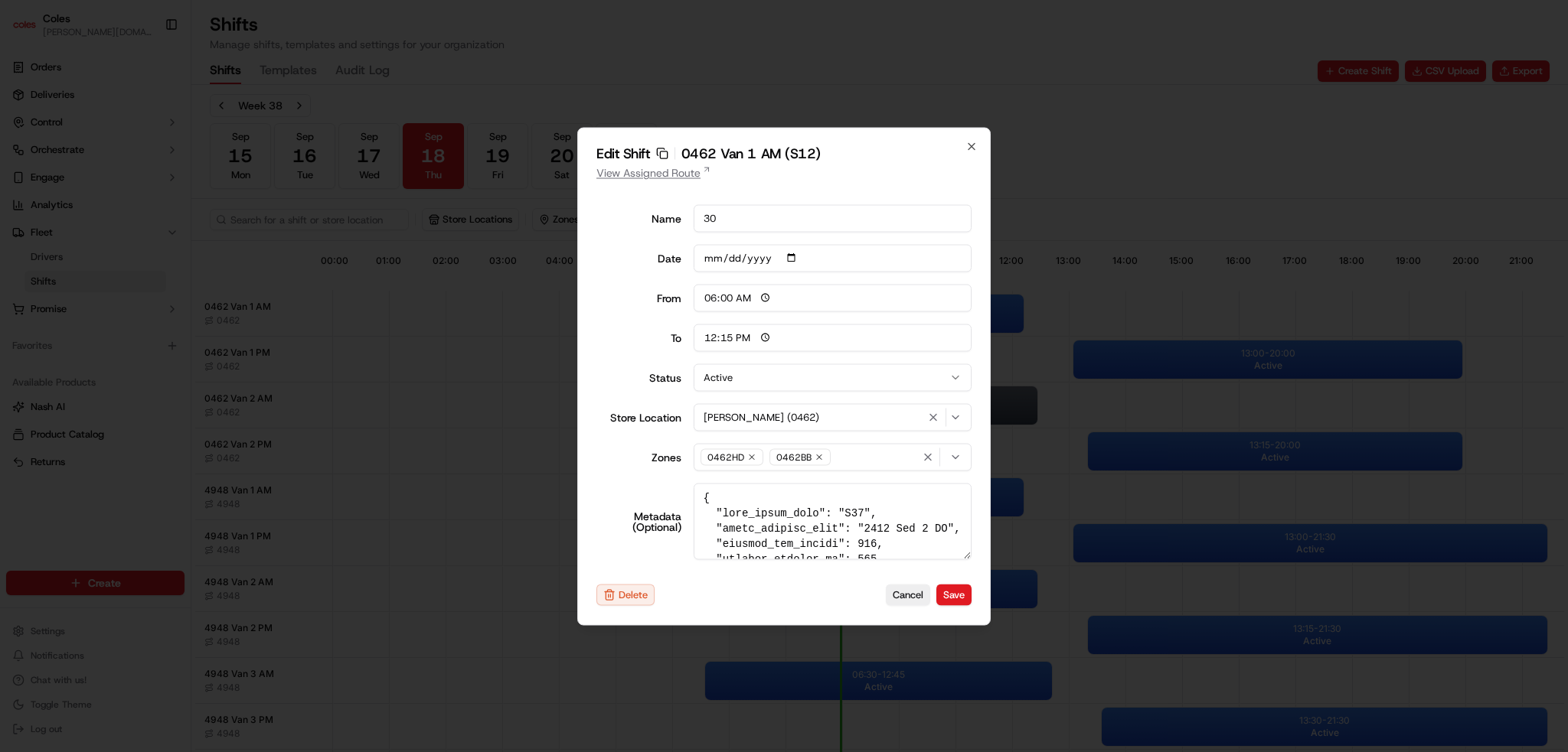
click at [658, 166] on link "View Assigned Route" at bounding box center [784, 172] width 375 height 15
click at [968, 149] on icon "button" at bounding box center [972, 146] width 6 height 6
type input "14:00"
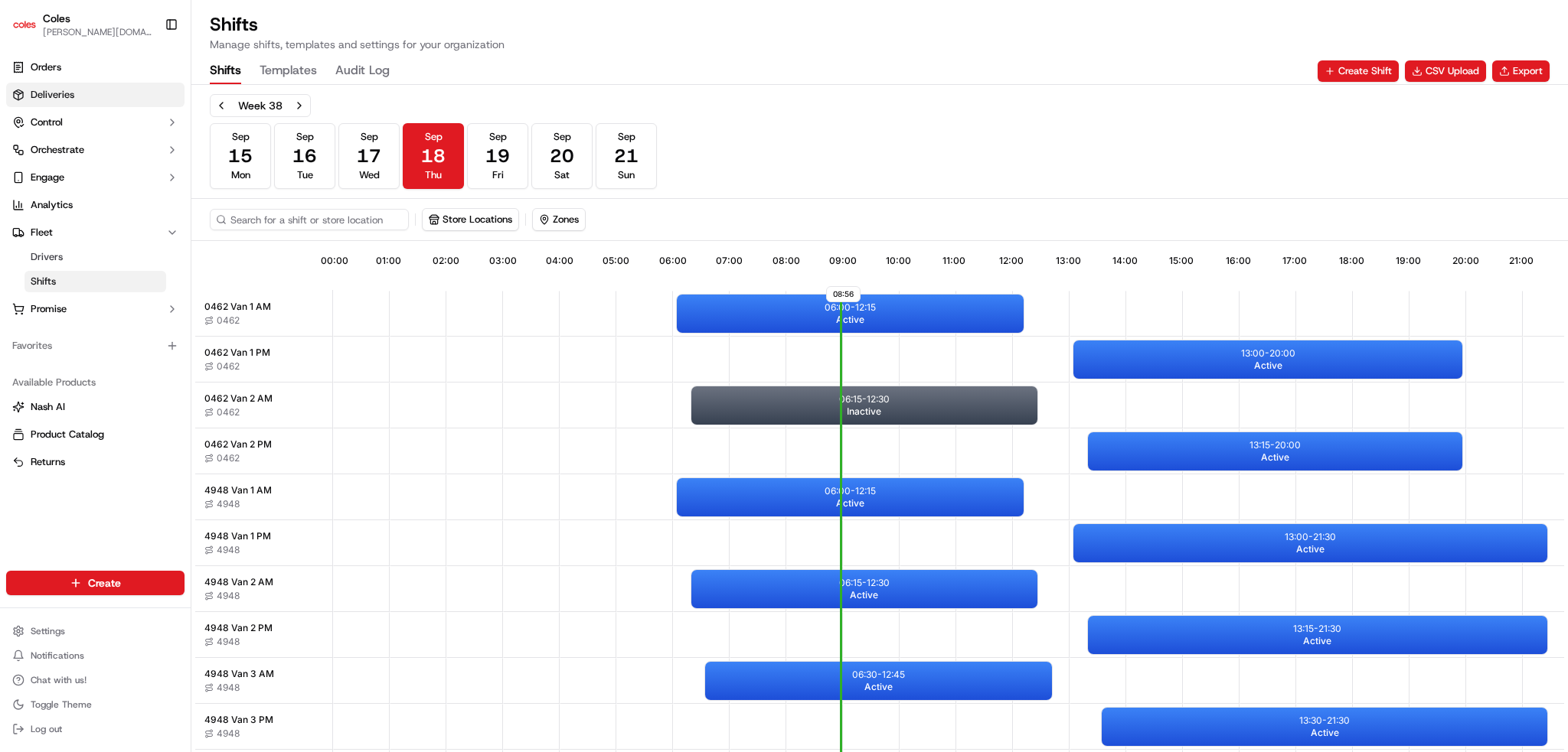
click at [140, 95] on link "Deliveries" at bounding box center [96, 95] width 179 height 24
